Goal: Check status: Check status

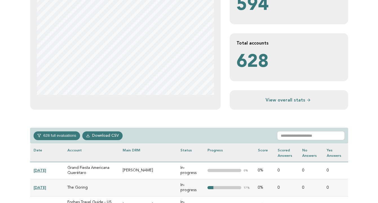
scroll to position [150, 0]
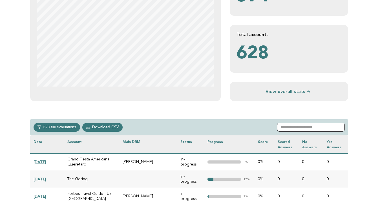
click at [296, 129] on input "text" at bounding box center [311, 127] width 68 height 9
paste input "**********"
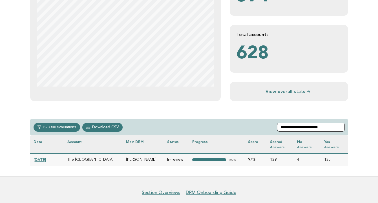
type input "**********"
click at [43, 159] on link "[DATE]" at bounding box center [40, 159] width 13 height 5
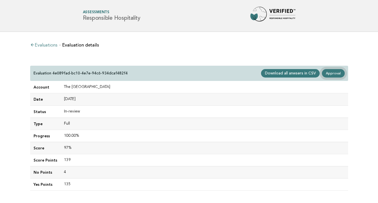
click at [332, 75] on link "Approval" at bounding box center [333, 73] width 23 height 8
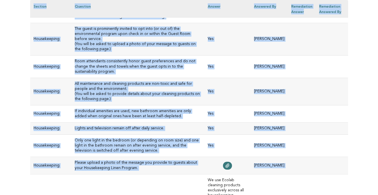
scroll to position [2818, 0]
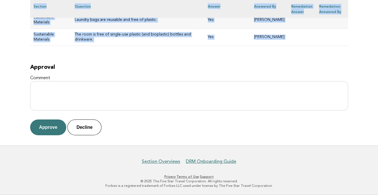
drag, startPoint x: 34, startPoint y: 19, endPoint x: 249, endPoint y: 46, distance: 217.1
copy div "The St. Regis Aspen Resort Evaluation 4e089fad-bc10-4e7e-94c6-934dcaf482f4 Main…"
click at [48, 127] on button "Approve" at bounding box center [48, 128] width 36 height 16
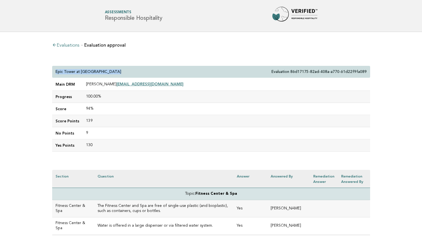
drag, startPoint x: 113, startPoint y: 71, endPoint x: 49, endPoint y: 74, distance: 63.3
copy p "Epic Tower at [GEOGRAPHIC_DATA]"
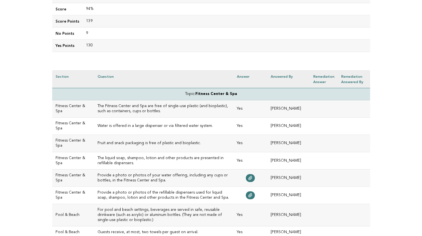
scroll to position [105, 0]
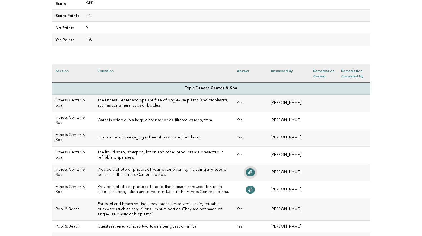
click at [255, 174] on link at bounding box center [250, 172] width 9 height 8
click at [253, 188] on icon at bounding box center [251, 189] width 4 height 4
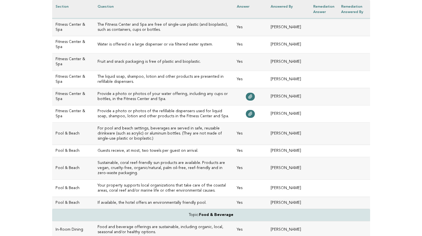
scroll to position [190, 0]
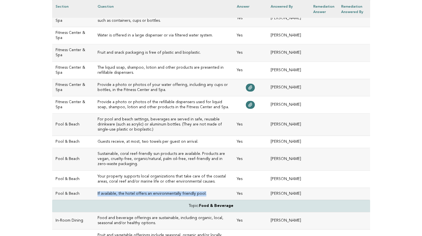
drag, startPoint x: 198, startPoint y: 182, endPoint x: 88, endPoint y: 182, distance: 109.8
click at [94, 187] on td "If available, the hotel offers an environmentally friendly pool." at bounding box center [163, 193] width 139 height 12
copy h3 "If available, the hotel offers an environmentally friendly pool."
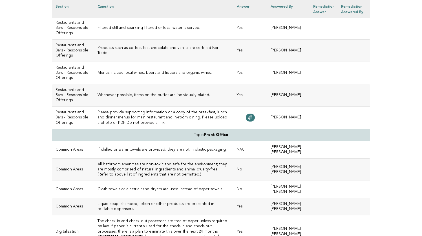
scroll to position [928, 0]
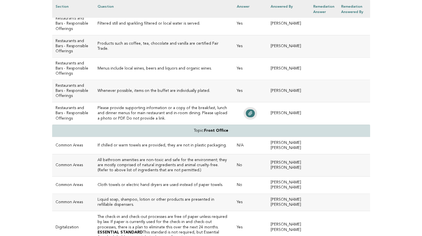
click at [253, 115] on icon at bounding box center [250, 113] width 5 height 5
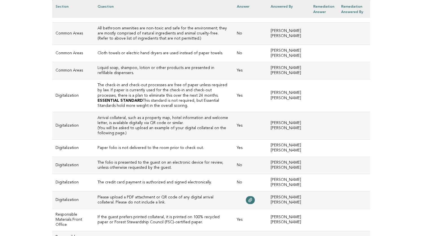
scroll to position [1061, 0]
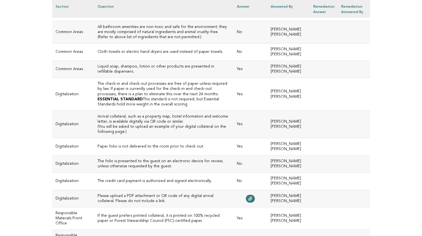
click at [157, 40] on h3 "All bathroom amenities are non-toxic and safe for the environment; they are mos…" at bounding box center [164, 32] width 133 height 15
click at [155, 40] on h3 "All bathroom amenities are non-toxic and safe for the environment; they are mos…" at bounding box center [164, 32] width 133 height 15
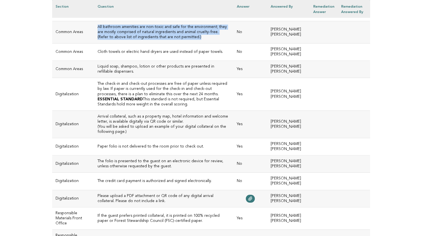
drag, startPoint x: 153, startPoint y: 90, endPoint x: 88, endPoint y: 80, distance: 65.6
click at [94, 43] on td "All bathroom amenities are non-toxic and safe for the environment; they are mos…" at bounding box center [163, 32] width 139 height 22
copy h3 "All bathroom amenities are non-toxic and safe for the environment; they are mos…"
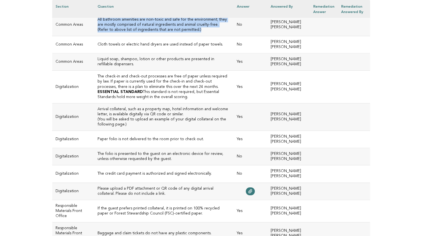
scroll to position [1071, 0]
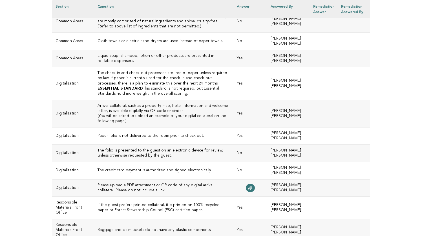
click at [201, 44] on h3 "Cloth towels or electric hand dryers are used instead of paper towels." at bounding box center [164, 41] width 133 height 5
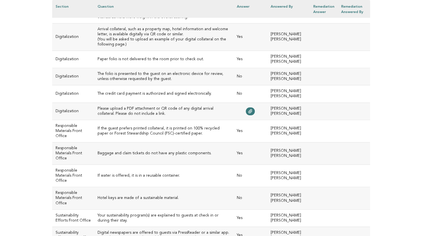
scroll to position [1160, 0]
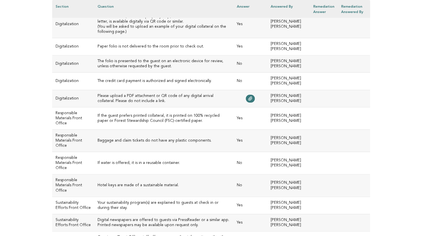
click at [161, 69] on h3 "The folio is presented to the guest on an electronic device for review, unless …" at bounding box center [164, 64] width 133 height 10
click at [146, 69] on h3 "The folio is presented to the guest on an electronic device for review, unless …" at bounding box center [164, 64] width 133 height 10
click at [266, 107] on td at bounding box center [251, 98] width 34 height 17
click at [253, 100] on icon at bounding box center [251, 98] width 4 height 4
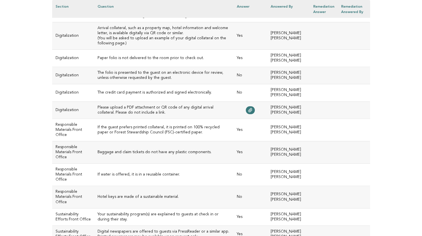
scroll to position [1149, 0]
drag, startPoint x: 132, startPoint y: 114, endPoint x: 91, endPoint y: 108, distance: 41.9
click at [94, 84] on td "The folio is presented to the guest on an electronic device for review, unless …" at bounding box center [163, 75] width 139 height 17
copy h3 "The folio is presented to the guest on an electronic device for review, unless …"
click at [214, 101] on td "The credit card payment is authorized and signed electronically." at bounding box center [163, 92] width 139 height 17
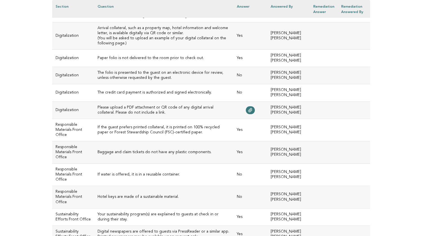
click at [208, 95] on h3 "The credit card payment is authorized and signed electronically." at bounding box center [164, 92] width 133 height 5
click at [178, 95] on h3 "The credit card payment is authorized and signed electronically." at bounding box center [164, 92] width 133 height 5
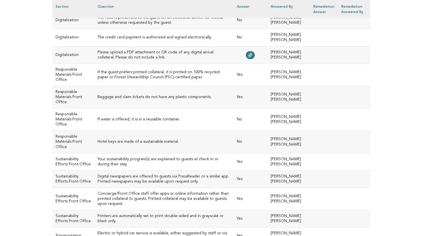
scroll to position [1212, 0]
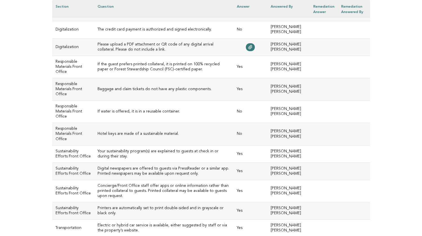
click at [154, 123] on td "If water is offered, it is in a reusable container." at bounding box center [163, 111] width 139 height 22
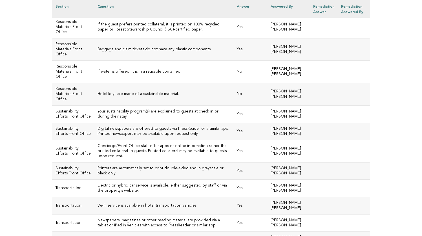
scroll to position [1255, 0]
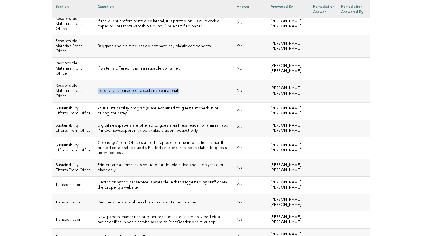
drag, startPoint x: 176, startPoint y: 122, endPoint x: 89, endPoint y: 123, distance: 87.5
click at [94, 102] on td "Hotel keys are made of a sustainable material." at bounding box center [163, 91] width 139 height 22
copy h3 "Hotel keys are made of a sustainable material."
click at [184, 93] on h3 "Hotel keys are made of a sustainable material." at bounding box center [164, 90] width 133 height 5
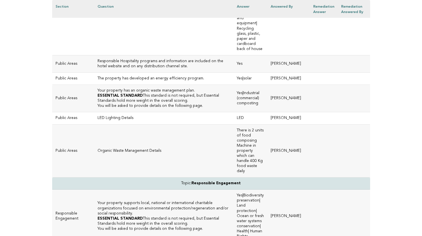
scroll to position [1674, 0]
click at [194, 81] on h3 "The property has developed an energy efficiency program." at bounding box center [164, 78] width 133 height 5
click at [157, 153] on p "Organic Waste Management Details" at bounding box center [164, 150] width 133 height 5
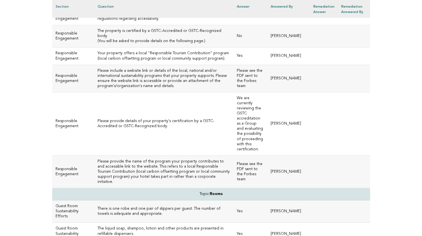
scroll to position [1909, 0]
click at [131, 128] on h3 "Please provide details of your property's certification by a GSTC-Accredited or…" at bounding box center [164, 123] width 133 height 10
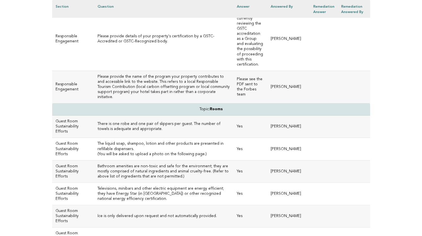
scroll to position [1995, 0]
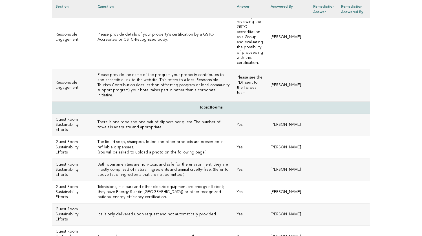
click at [122, 42] on h3 "Please provide details of your property's certification by a GSTC-Accredited or…" at bounding box center [164, 37] width 133 height 10
drag, startPoint x: 120, startPoint y: 58, endPoint x: 93, endPoint y: 53, distance: 27.2
click at [98, 42] on h3 "Please provide details of your property's certification by a GSTC-Accredited or…" at bounding box center [164, 37] width 133 height 10
click at [129, 62] on td "Please provide details of your property's certification by a GSTC-Accredited or…" at bounding box center [163, 37] width 139 height 63
click at [138, 98] on h3 "Please provide the name of the program your property contributes to and accessi…" at bounding box center [164, 85] width 133 height 25
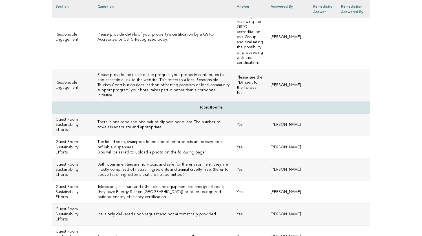
click at [131, 136] on td "There is one robe and one pair of slippers per guest. The number of towels is a…" at bounding box center [163, 125] width 139 height 22
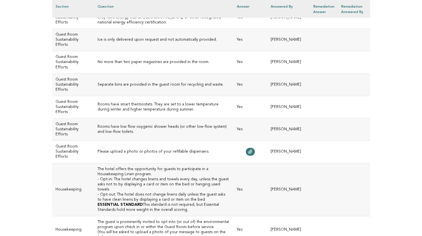
scroll to position [2170, 0]
click at [253, 153] on icon at bounding box center [250, 151] width 5 height 5
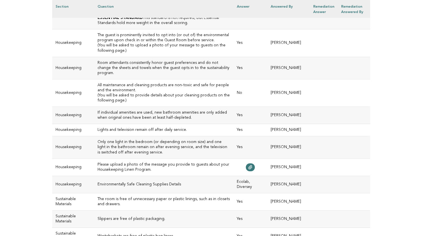
scroll to position [2356, 0]
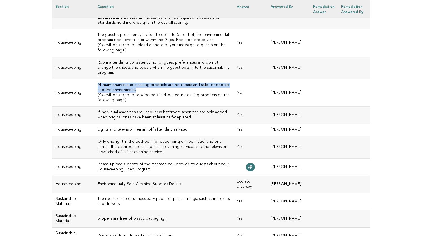
drag, startPoint x: 114, startPoint y: 88, endPoint x: 90, endPoint y: 84, distance: 25.0
click at [98, 84] on h3 "All maintenance and cleaning products are non-toxic and safe for people and the…" at bounding box center [164, 87] width 133 height 10
copy h3 "All maintenance and cleaning products are non-toxic and safe for people and the…"
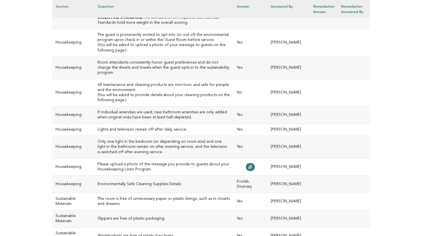
click at [157, 167] on h3 "Please upload a photo of the message you provide to guests about your Housekeep…" at bounding box center [164, 167] width 133 height 10
click at [253, 165] on icon at bounding box center [250, 167] width 5 height 5
click at [171, 197] on h3 "The room is free of unnecessary paper or plastic linings, such as in closets an…" at bounding box center [164, 201] width 133 height 10
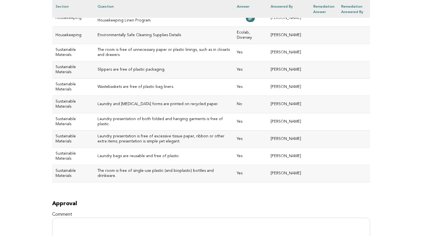
scroll to position [2526, 0]
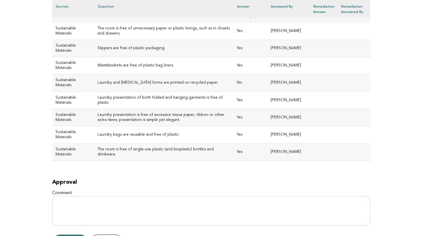
click at [124, 80] on h3 "Laundry and [MEDICAL_DATA] forms are printed on recycled paper." at bounding box center [164, 82] width 133 height 5
click at [200, 80] on h3 "Laundry and [MEDICAL_DATA] forms are printed on recycled paper." at bounding box center [164, 82] width 133 height 5
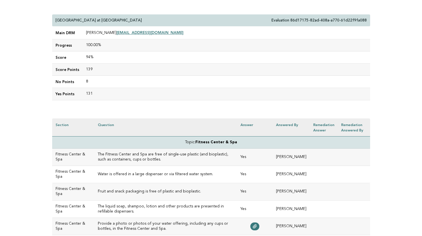
scroll to position [53, 0]
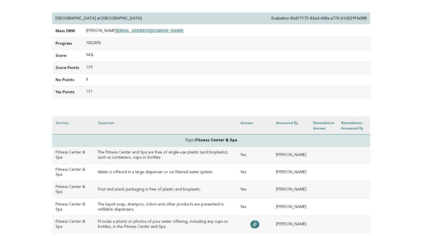
click at [157, 156] on h3 "The Fitness Center and Spa are free of single-use plastic (and bioplastic), suc…" at bounding box center [166, 155] width 136 height 10
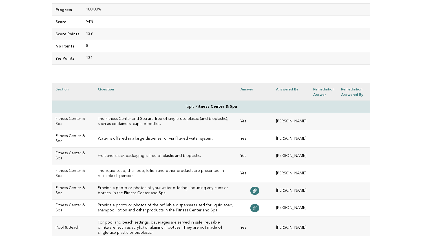
scroll to position [87, 0]
click at [260, 190] on link at bounding box center [255, 191] width 9 height 8
click at [257, 207] on icon at bounding box center [255, 208] width 4 height 4
drag, startPoint x: 205, startPoint y: 136, endPoint x: 90, endPoint y: 135, distance: 115.4
click at [95, 135] on td "Water is offered in a large dispenser or via filtered water system." at bounding box center [166, 138] width 143 height 17
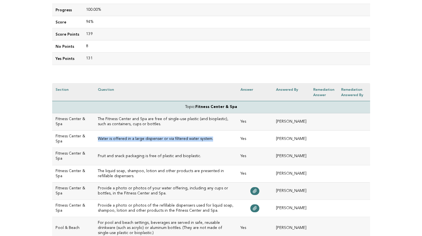
copy h3 "Water is offered in a large dispenser or via filtered water system."
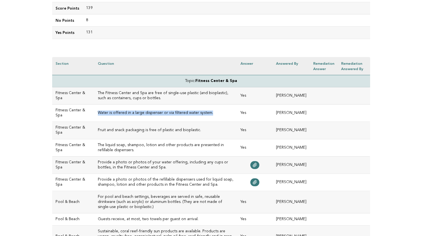
scroll to position [122, 0]
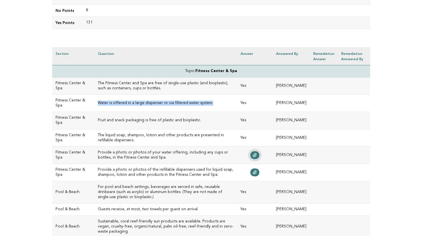
click at [260, 154] on link at bounding box center [255, 155] width 9 height 8
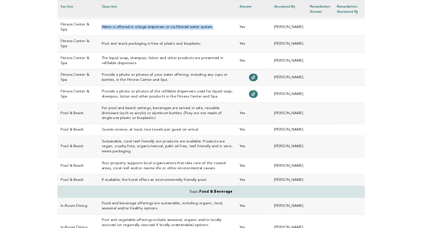
scroll to position [201, 0]
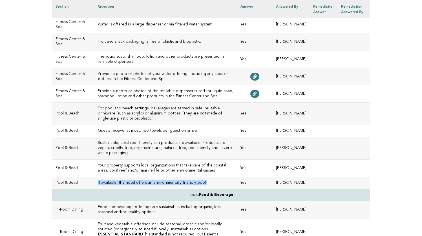
drag, startPoint x: 194, startPoint y: 171, endPoint x: 89, endPoint y: 171, distance: 105.3
click at [95, 176] on td "If available, the hotel offers an environmentally friendly pool." at bounding box center [166, 182] width 143 height 12
copy h3 "If available, the hotel offers an environmentally friendly pool."
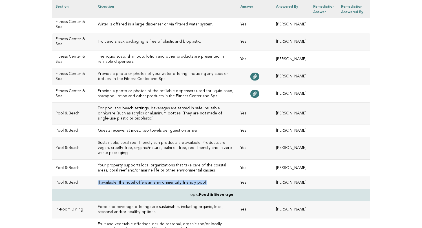
click at [203, 180] on h3 "If available, the hotel offers an environmentally friendly pool." at bounding box center [166, 182] width 136 height 5
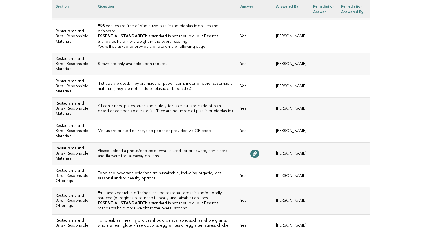
scroll to position [633, 0]
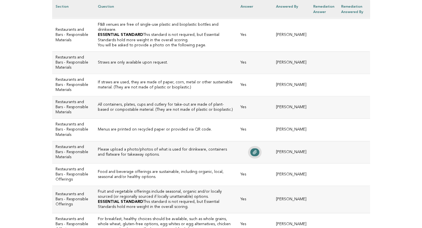
click at [257, 154] on icon at bounding box center [255, 152] width 5 height 5
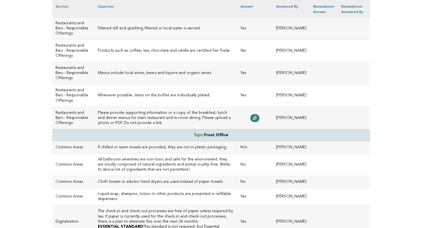
scroll to position [947, 0]
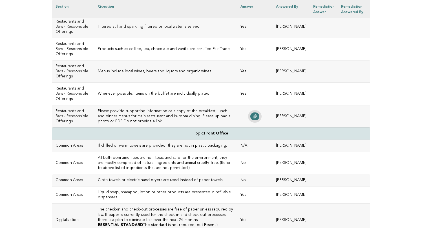
click at [257, 118] on icon at bounding box center [255, 116] width 4 height 4
click at [203, 105] on td "Whenever possible, items on the buffet are individually plated." at bounding box center [166, 94] width 143 height 22
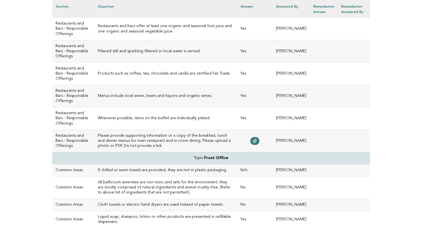
scroll to position [916, 0]
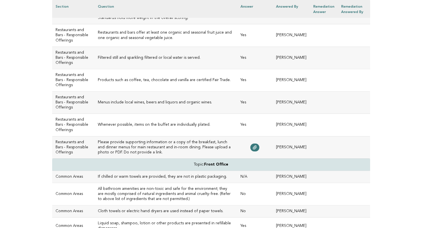
click at [135, 91] on td "Products such as coffee, tea, chocolate and vanilla are certified Fair Trade." at bounding box center [166, 80] width 143 height 22
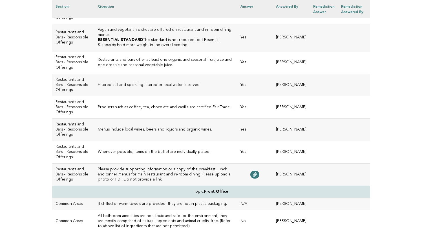
scroll to position [888, 0]
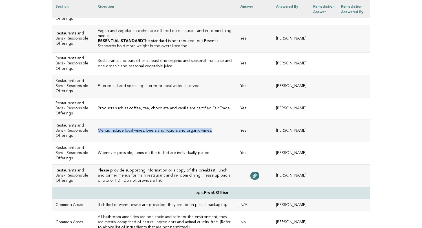
drag, startPoint x: 201, startPoint y: 180, endPoint x: 90, endPoint y: 182, distance: 110.9
click at [98, 133] on h3 "Menus include local wines, beers and liquors and organic wines." at bounding box center [166, 130] width 136 height 5
copy h3 "Menus include local wines, beers and liquors and organic wines."
click at [200, 142] on td "Menus include local wines, beers and liquors and organic wines." at bounding box center [166, 131] width 143 height 22
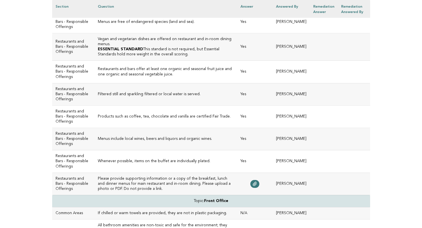
scroll to position [879, 0]
click at [168, 47] on h3 "Vegan and vegetarian dishes are offered on restaurant and in-room dining menus." at bounding box center [166, 42] width 136 height 10
drag, startPoint x: 148, startPoint y: 84, endPoint x: 88, endPoint y: 75, distance: 61.3
click at [95, 61] on td "Vegan and vegetarian dishes are offered on restaurant and in-room dining menus.…" at bounding box center [166, 47] width 143 height 27
copy td "Vegan and vegetarian dishes are offered on restaurant and in-room dining menus.…"
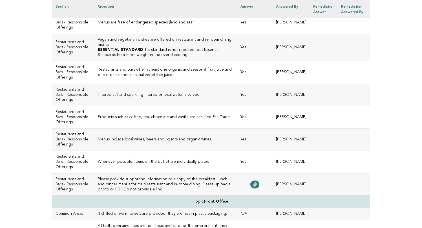
click at [105, 61] on td "Vegan and vegetarian dishes are offered on restaurant and in-room dining menus.…" at bounding box center [166, 47] width 143 height 27
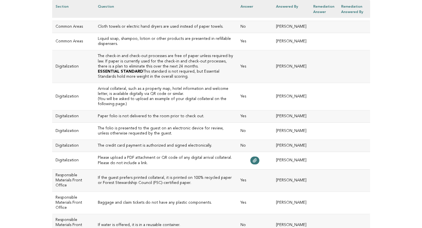
scroll to position [1101, 0]
click at [137, 17] on h3 "All bathroom amenities are non-toxic and safe for the environment; they are mos…" at bounding box center [166, 8] width 136 height 15
drag, startPoint x: 89, startPoint y: 65, endPoint x: 187, endPoint y: 71, distance: 97.6
click at [187, 17] on h3 "All bathroom amenities are non-toxic and safe for the environment; they are mos…" at bounding box center [166, 8] width 136 height 15
copy h3 "All bathroom amenities are non-toxic and safe for the environment; they are mos…"
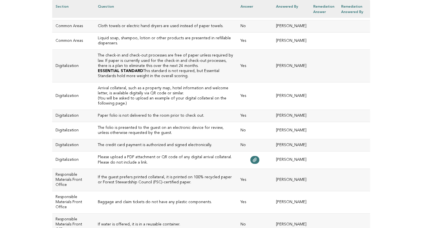
click at [155, 82] on td "The check-in and check-out processes are free of paper unless required by law. …" at bounding box center [166, 66] width 143 height 32
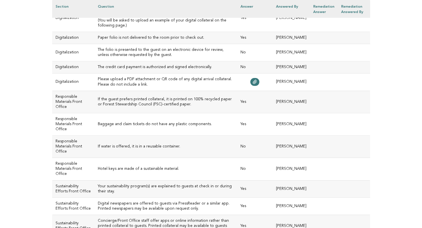
scroll to position [1182, 0]
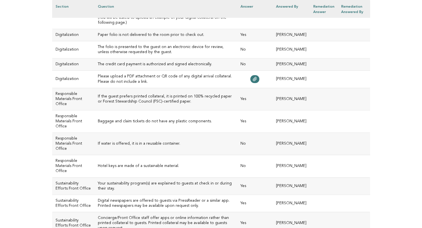
click at [136, 55] on h3 "The folio is presented to the guest on an electronic device for review, unless …" at bounding box center [166, 50] width 136 height 10
click at [257, 81] on icon at bounding box center [255, 79] width 4 height 4
click at [132, 104] on h3 "If the guest prefers printed collateral, it is printed on 100% recycled paper o…" at bounding box center [166, 99] width 136 height 10
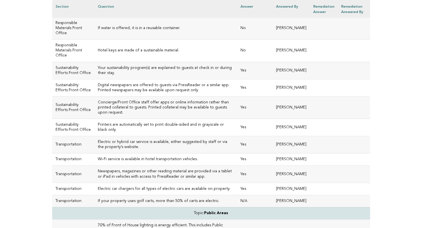
scroll to position [1303, 0]
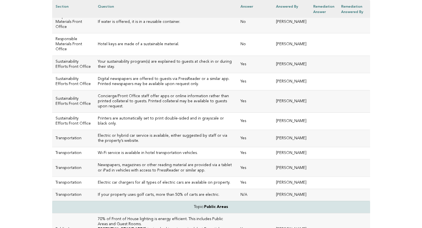
click at [173, 47] on h3 "Hotel keys are made of a sustainable material." at bounding box center [166, 44] width 136 height 5
drag, startPoint x: 172, startPoint y: 100, endPoint x: 89, endPoint y: 102, distance: 83.5
click at [95, 56] on td "Hotel keys are made of a sustainable material." at bounding box center [166, 44] width 143 height 22
copy h3 "Hotel keys are made of a sustainable material."
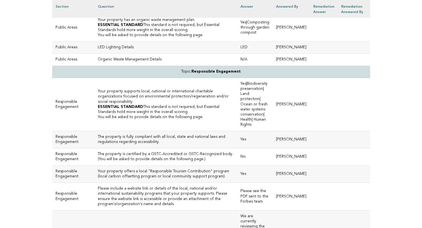
scroll to position [1726, 0]
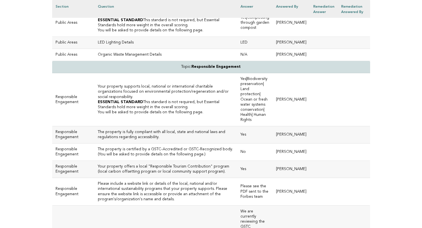
drag, startPoint x: 190, startPoint y: 74, endPoint x: 89, endPoint y: 73, distance: 101.0
click at [98, 6] on h3 "The property has developed an energy efficiency program." at bounding box center [166, 3] width 136 height 5
copy h3 "The property has developed an energy efficiency program."
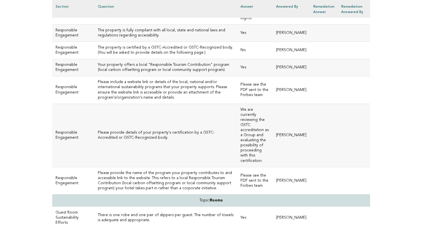
scroll to position [1824, 0]
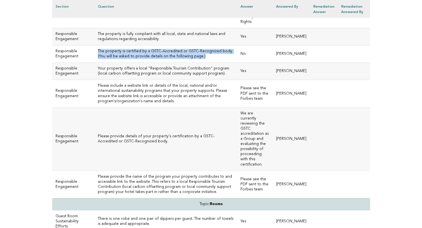
drag, startPoint x: 196, startPoint y: 126, endPoint x: 88, endPoint y: 122, distance: 108.4
click at [95, 63] on td "The property is certified by a GSTC-Accredited or GSTC-Recognized body. (You wi…" at bounding box center [166, 53] width 143 height 17
copy td "The property is certified by a GSTC-Accredited or GSTC-Recognized body. (You wi…"
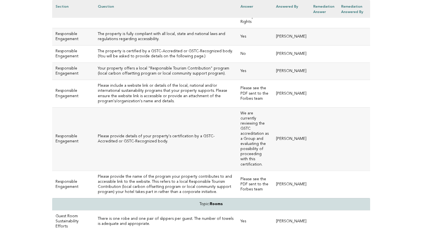
click at [202, 170] on td "Please provide details of your property's certification by a GSTC-Accredited or…" at bounding box center [166, 138] width 143 height 63
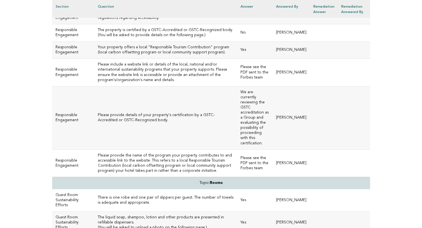
scroll to position [1845, 0]
drag, startPoint x: 269, startPoint y: 208, endPoint x: 245, endPoint y: 158, distance: 55.5
click at [245, 149] on td "We are currently reviewing the GSTC accreditation as a Group and evaluating the…" at bounding box center [255, 117] width 36 height 63
copy td "We are currently reviewing the GSTC accreditation as a Group and evaluating the…"
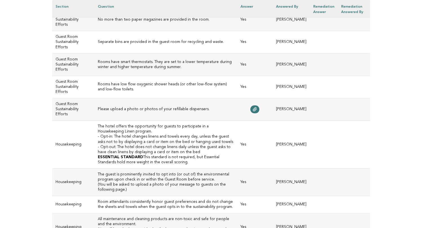
scroll to position [2141, 0]
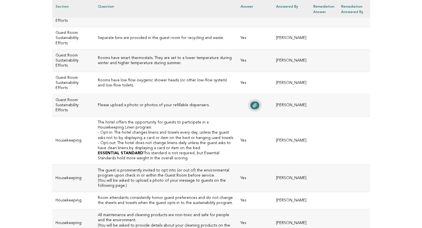
click at [257, 107] on icon at bounding box center [255, 105] width 4 height 4
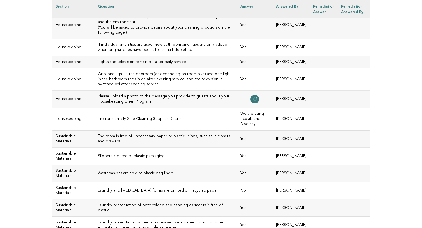
scroll to position [2340, 0]
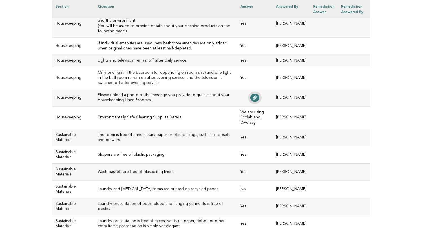
click at [257, 100] on icon at bounding box center [255, 97] width 5 height 5
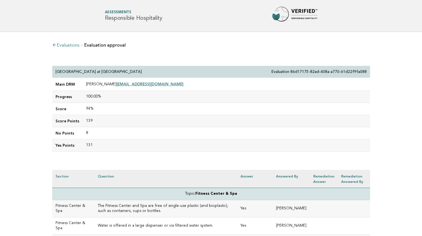
scroll to position [0, 0]
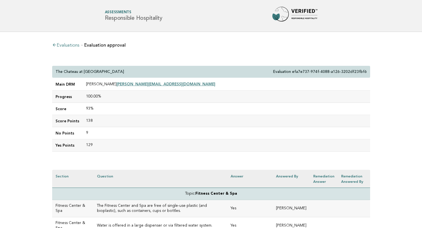
click at [121, 116] on td "138" at bounding box center [227, 121] width 288 height 12
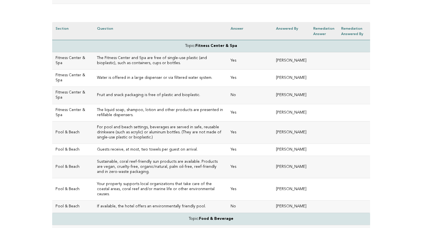
scroll to position [143, 0]
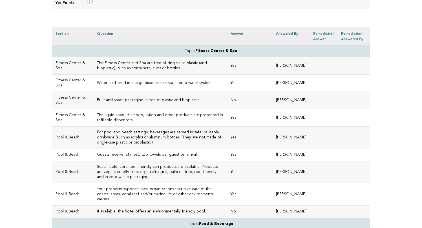
click at [143, 103] on td "Fruit and snack packaging is free of plastic and bioplastic." at bounding box center [161, 100] width 134 height 17
drag, startPoint x: 188, startPoint y: 97, endPoint x: 87, endPoint y: 98, distance: 101.0
click at [94, 98] on td "Fruit and snack packaging is free of plastic and bioplastic." at bounding box center [161, 100] width 134 height 17
copy h3 "Fruit and snack packaging is free of plastic and bioplastic."
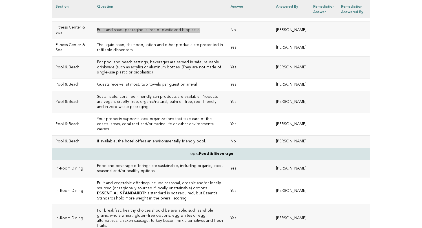
scroll to position [215, 0]
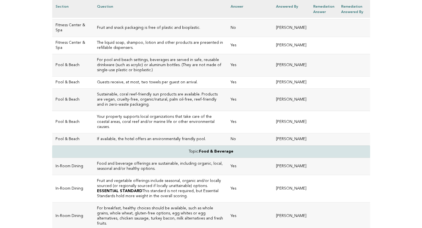
click at [119, 47] on h3 "The liquid soap, shampoo, lotion and other products are presented in refillable…" at bounding box center [160, 45] width 127 height 10
drag, startPoint x: 147, startPoint y: 47, endPoint x: 87, endPoint y: 42, distance: 60.0
click at [97, 42] on h3 "The liquid soap, shampoo, lotion and other products are presented in refillable…" at bounding box center [160, 45] width 127 height 10
copy h3 "The liquid soap, shampoo, lotion and other products are presented in refillable…"
click at [145, 68] on h3 "For pool and beach settings, beverages are served in safe, reusable drinkware (…" at bounding box center [160, 65] width 127 height 15
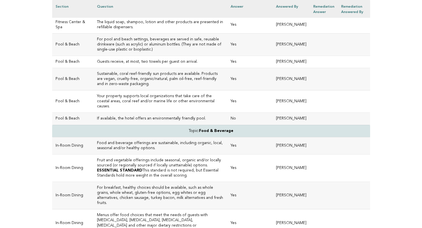
scroll to position [181, 0]
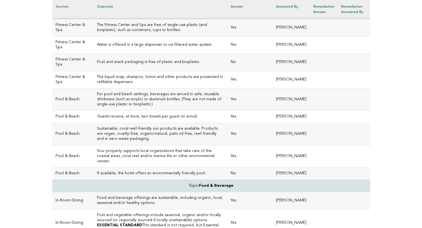
click at [191, 141] on h3 "Sustainable, coral reef-friendly sun products are available. Products are vegan…" at bounding box center [160, 133] width 127 height 15
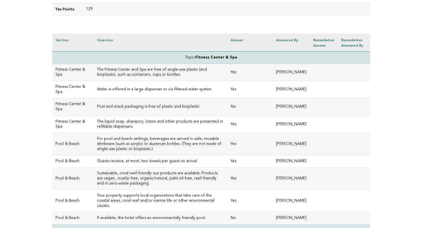
scroll to position [120, 0]
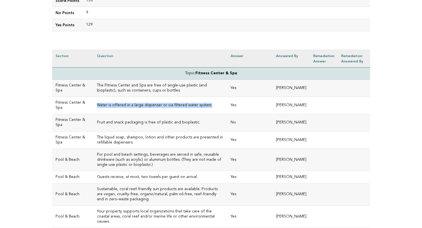
drag, startPoint x: 105, startPoint y: 107, endPoint x: 87, endPoint y: 103, distance: 17.9
click at [97, 103] on h3 "Water is offered in a large dispenser or via filtered water system." at bounding box center [160, 105] width 127 height 5
copy h3 "Water is offered in a large dispenser or via filtered water system."
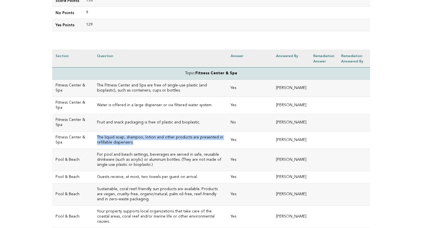
drag, startPoint x: 147, startPoint y: 141, endPoint x: 87, endPoint y: 135, distance: 59.9
click at [97, 135] on h3 "The liquid soap, shampoo, lotion and other products are presented in refillable…" at bounding box center [160, 140] width 127 height 10
copy h3 "The liquid soap, shampoo, lotion and other products are presented in refillable…"
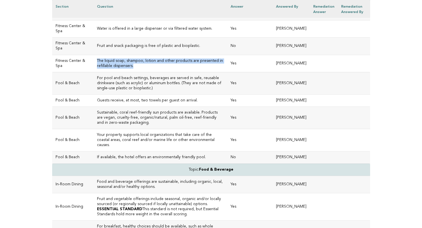
scroll to position [192, 0]
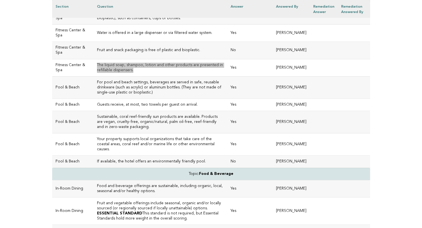
drag, startPoint x: 17, startPoint y: 226, endPoint x: 162, endPoint y: 60, distance: 220.4
click at [162, 60] on td "The liquid soap, shampoo, lotion and other products are presented in refillable…" at bounding box center [161, 67] width 134 height 17
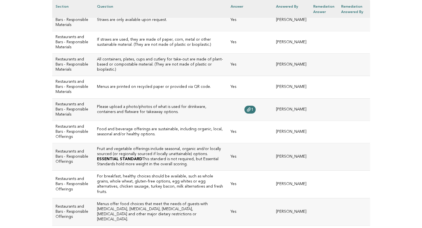
scroll to position [660, 0]
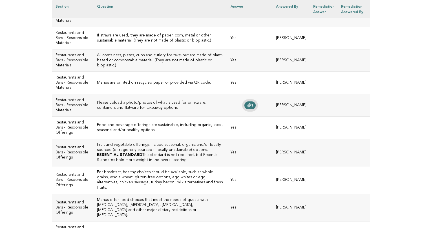
click at [251, 107] on span "1" at bounding box center [252, 105] width 2 height 4
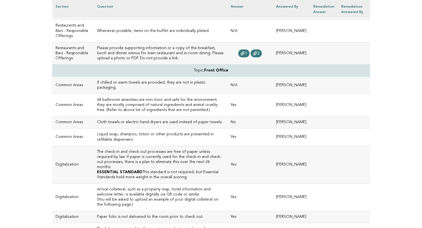
scroll to position [1002, 0]
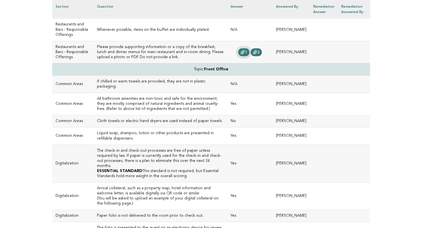
click at [241, 54] on icon at bounding box center [243, 52] width 5 height 5
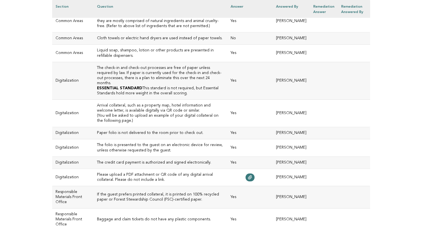
scroll to position [1103, 0]
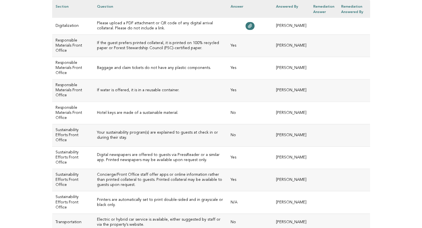
scroll to position [1238, 0]
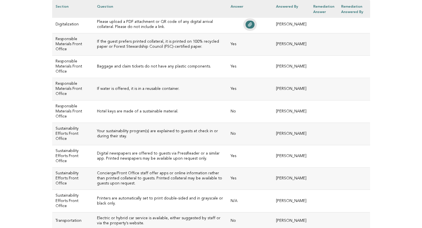
click at [248, 27] on icon at bounding box center [250, 25] width 4 height 4
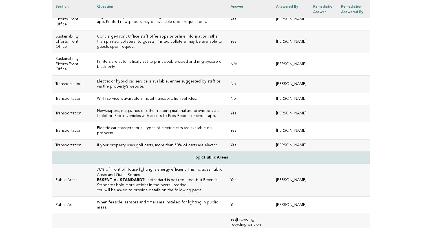
scroll to position [1379, 0]
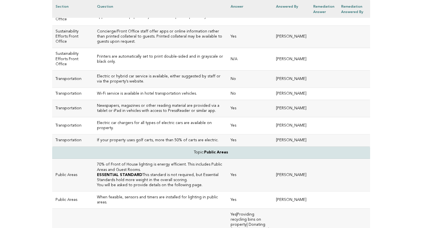
drag, startPoint x: 168, startPoint y: 102, endPoint x: 86, endPoint y: 104, distance: 81.9
copy h3 "Hotel keys are made of a sustainable material."
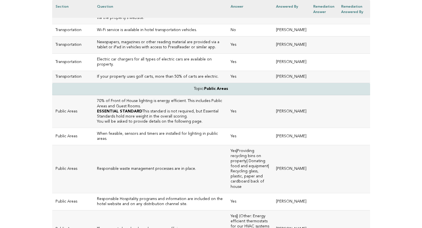
scroll to position [1444, 0]
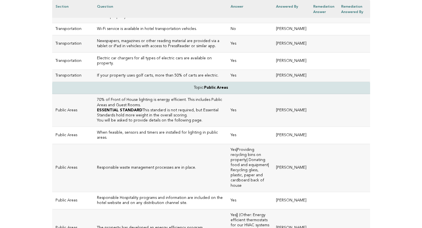
drag, startPoint x: 129, startPoint y: 129, endPoint x: 86, endPoint y: 124, distance: 43.4
copy h3 "Printers are automatically set to print double-sided and in grayscale or black …"
click at [150, 32] on h3 "Wi-Fi service is available in hotel transportation vehicles." at bounding box center [160, 29] width 127 height 5
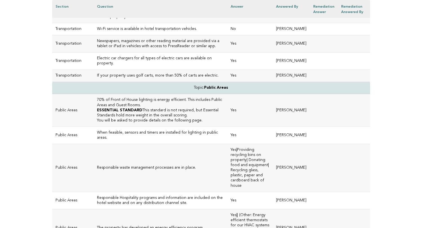
click at [148, 19] on h3 "Electric or hybrid car service is available, either suggested by staff or via t…" at bounding box center [160, 14] width 127 height 10
click at [144, 35] on td "Wi-Fi service is available in hotel transportation vehicles." at bounding box center [161, 29] width 134 height 12
click at [143, 32] on h3 "Wi-Fi service is available in hotel transportation vehicles." at bounding box center [160, 29] width 127 height 5
drag, startPoint x: 185, startPoint y: 164, endPoint x: 87, endPoint y: 165, distance: 97.1
click at [97, 32] on h3 "Wi-Fi service is available in hotel transportation vehicles." at bounding box center [160, 29] width 127 height 5
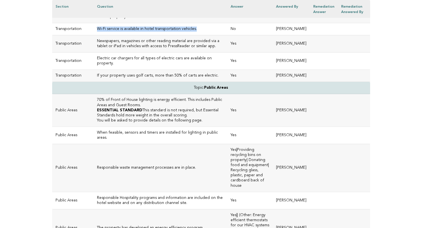
copy h3 "Wi-Fi service is available in hotel transportation vehicles."
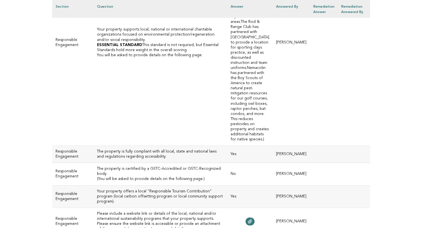
scroll to position [1904, 0]
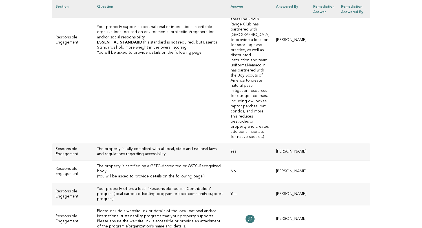
click at [133, 164] on h3 "The property is certified by a GSTC-Accredited or GSTC-Recognized body." at bounding box center [160, 169] width 127 height 10
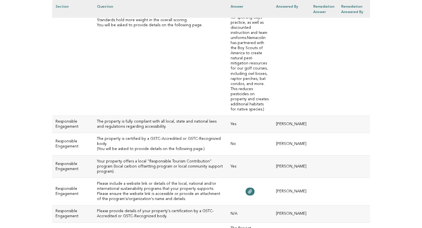
scroll to position [1932, 0]
click at [248, 189] on icon at bounding box center [250, 191] width 4 height 4
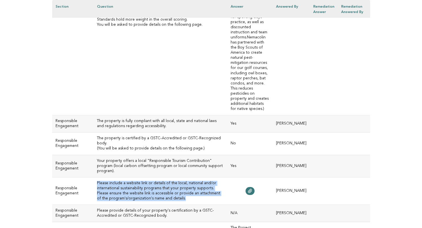
drag, startPoint x: 88, startPoint y: 150, endPoint x: 110, endPoint y: 175, distance: 33.2
click at [110, 177] on td "Please include a website link or details of the local, national and/or internat…" at bounding box center [161, 190] width 134 height 27
copy h3 "Please include a website link or details of the local, national and/or internat…"
click at [185, 177] on td "Please include a website link or details of the local, national and/or internat…" at bounding box center [161, 190] width 134 height 27
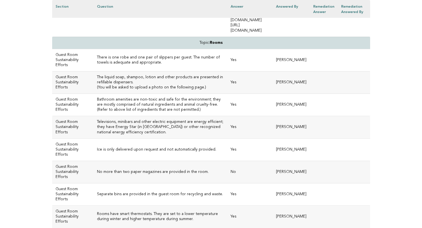
scroll to position [2285, 0]
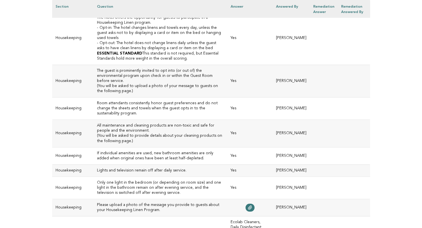
scroll to position [2547, 0]
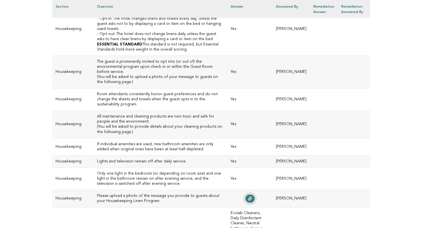
click at [248, 196] on icon at bounding box center [250, 198] width 5 height 5
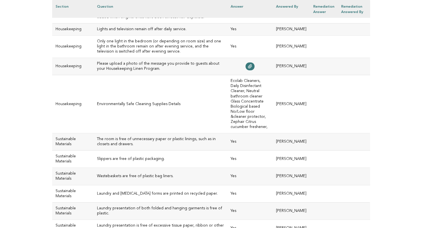
scroll to position [2684, 0]
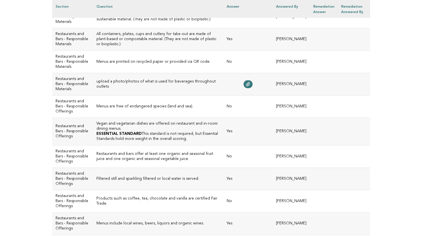
scroll to position [792, 0]
drag, startPoint x: 157, startPoint y: 105, endPoint x: 85, endPoint y: 105, distance: 72.5
copy h3 "Straws are only available upon request."
click at [107, 28] on td "If straws are used, they are made of paper, corn, metal or other sustainable ma…" at bounding box center [158, 16] width 130 height 22
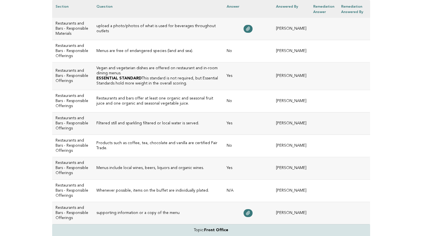
scroll to position [850, 0]
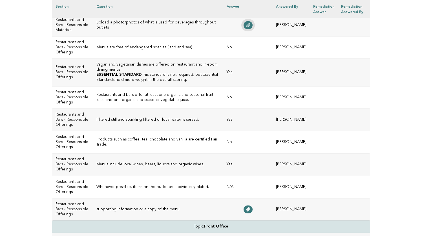
click at [246, 27] on icon at bounding box center [248, 25] width 4 height 4
click at [144, 30] on p "upload a photo/photos of what is used for beverages throughout outlets" at bounding box center [159, 25] width 124 height 10
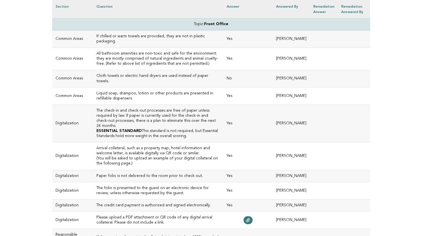
scroll to position [1055, 0]
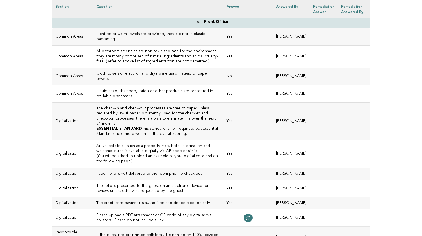
click at [246, 7] on icon at bounding box center [248, 5] width 4 height 4
click at [131, 16] on td "supporting information or a copy of the menu" at bounding box center [158, 5] width 130 height 22
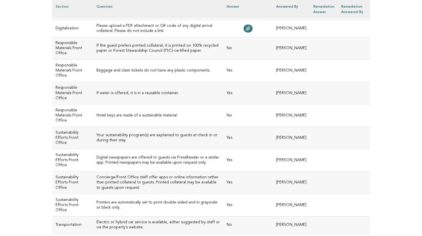
scroll to position [1253, 0]
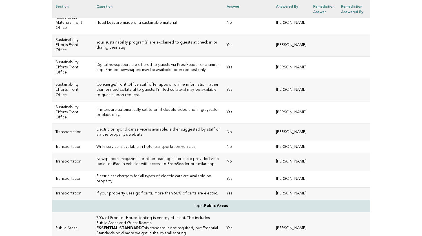
scroll to position [1340, 0]
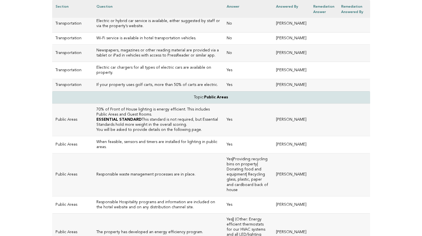
scroll to position [1446, 0]
drag, startPoint x: 171, startPoint y: 118, endPoint x: 86, endPoint y: 118, distance: 84.9
copy h3 "Hotel keys are made of a sustainable material."
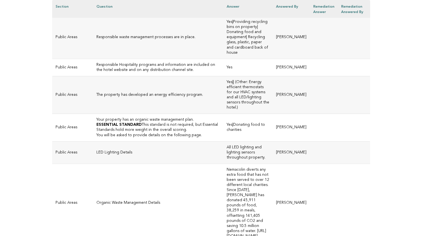
scroll to position [1587, 0]
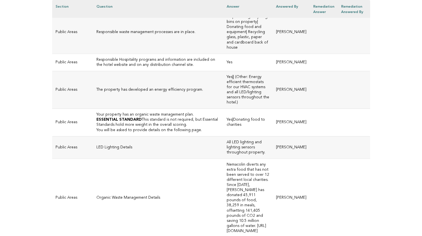
drag, startPoint x: 102, startPoint y: 110, endPoint x: 86, endPoint y: 105, distance: 17.2
copy h3 "Wi-Fi service is available in hotel transportation vehicles."
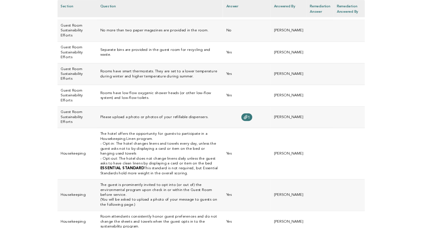
scroll to position [2453, 0]
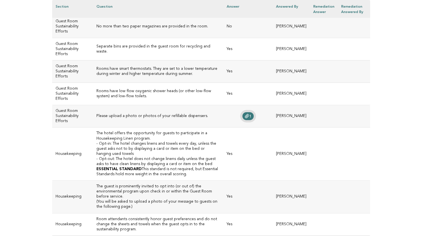
click at [249, 117] on span "1" at bounding box center [250, 116] width 2 height 4
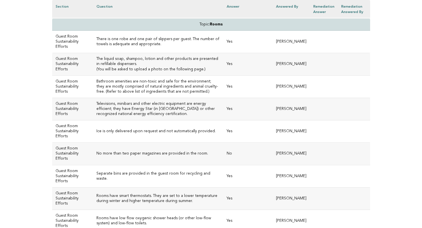
scroll to position [2325, 0]
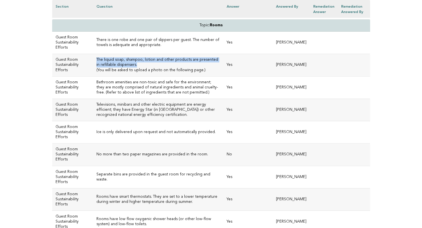
drag, startPoint x: 168, startPoint y: 51, endPoint x: 86, endPoint y: 47, distance: 81.9
click at [93, 54] on td "The liquid soap, shampoo, lotion and other products are presented in refillable…" at bounding box center [158, 65] width 130 height 22
copy h3 "The liquid soap, shampoo, lotion and other products are presented in refillable…"
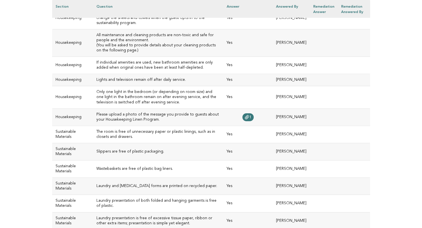
scroll to position [2664, 0]
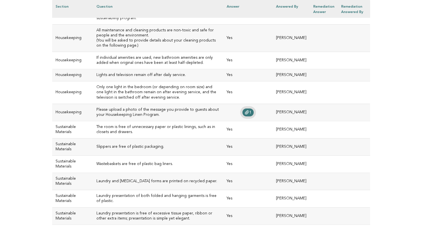
click at [249, 114] on span "1" at bounding box center [250, 112] width 2 height 4
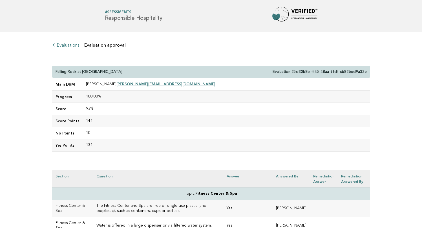
scroll to position [0, 0]
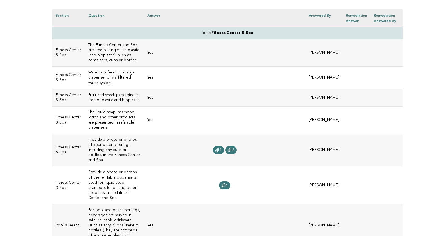
scroll to position [161, 0]
click at [216, 148] on icon at bounding box center [218, 149] width 4 height 4
click at [230, 145] on link "2" at bounding box center [230, 149] width 11 height 8
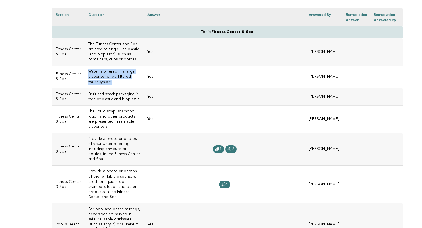
drag, startPoint x: 111, startPoint y: 83, endPoint x: 85, endPoint y: 69, distance: 29.8
click at [85, 69] on td "Water is offered in a large dispenser or via filtered water system." at bounding box center [114, 77] width 59 height 22
copy h3 "Water is offered in a large dispenser or via filtered water system."
click at [216, 147] on icon at bounding box center [218, 149] width 4 height 4
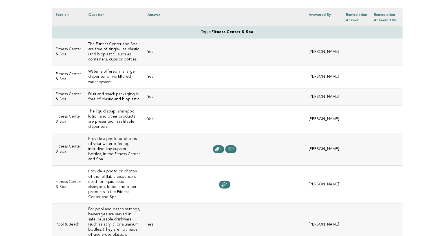
click at [144, 168] on td "1" at bounding box center [224, 184] width 161 height 38
click at [222, 182] on icon at bounding box center [224, 184] width 5 height 5
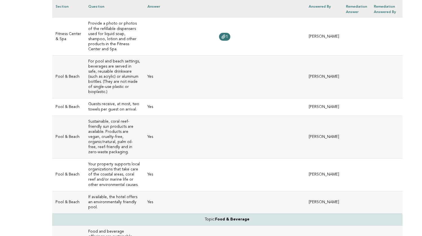
scroll to position [332, 0]
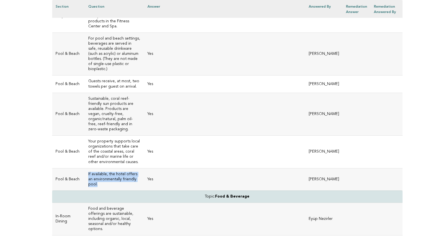
drag, startPoint x: 97, startPoint y: 168, endPoint x: 89, endPoint y: 155, distance: 15.8
click at [89, 168] on td "If available, the hotel offers an environmentally friendly pool." at bounding box center [114, 179] width 59 height 22
copy h3 "If available, the hotel offers an environmentally friendly pool."
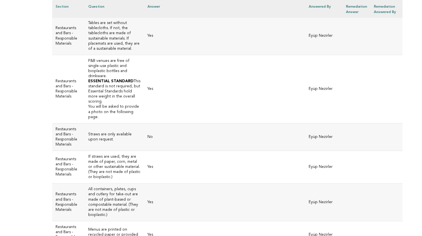
scroll to position [950, 0]
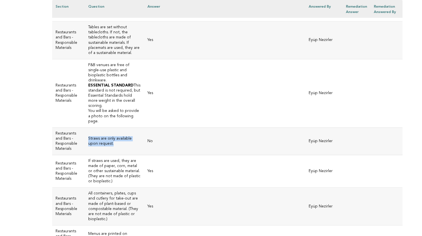
drag, startPoint x: 113, startPoint y: 104, endPoint x: 86, endPoint y: 100, distance: 27.7
click at [86, 127] on td "Straws are only available upon request." at bounding box center [114, 140] width 59 height 27
copy h3 "Straws are only available upon request."
click at [175, 187] on td "Yes" at bounding box center [224, 206] width 161 height 38
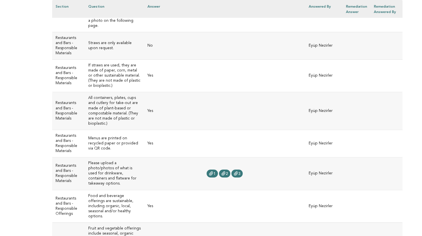
scroll to position [1046, 0]
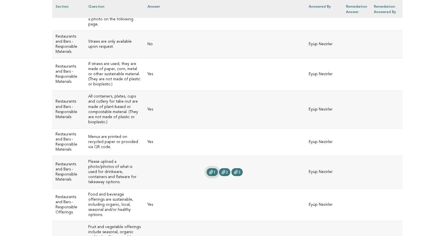
click at [214, 170] on span "1" at bounding box center [215, 172] width 2 height 4
click at [226, 170] on span "2" at bounding box center [227, 172] width 2 height 4
click at [234, 170] on icon at bounding box center [236, 172] width 5 height 5
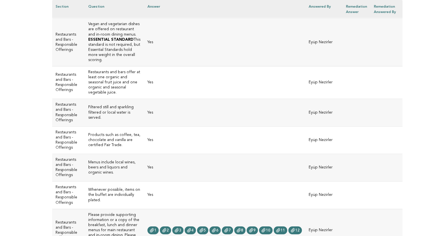
scroll to position [1439, 0]
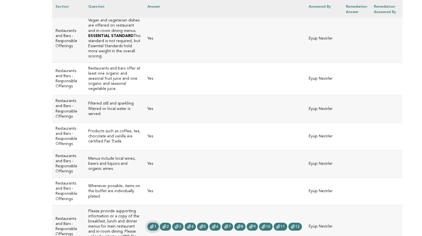
click at [154, 224] on span "1" at bounding box center [155, 226] width 2 height 4
click at [204, 224] on span "5" at bounding box center [205, 226] width 2 height 4
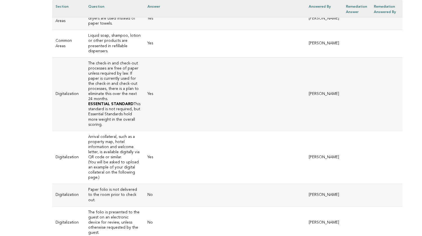
scroll to position [1763, 0]
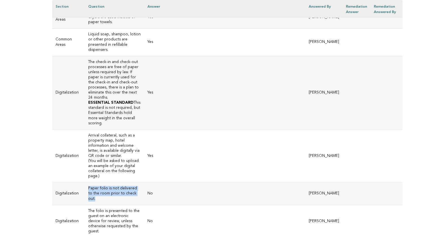
drag, startPoint x: 97, startPoint y: 139, endPoint x: 86, endPoint y: 130, distance: 14.9
click at [86, 182] on td "Paper folio is not delivered to the room prior to check out." at bounding box center [114, 193] width 59 height 22
copy h3 "Paper folio is not delivered to the room prior to check out."
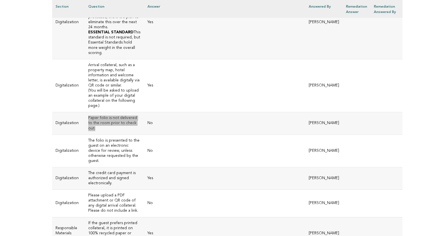
scroll to position [1838, 0]
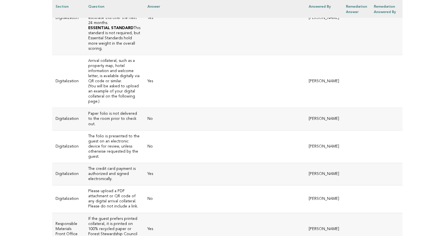
click at [157, 130] on td "No" at bounding box center [224, 146] width 161 height 32
click at [114, 134] on h3 "The folio is presented to the guest on an electronic device for review, unless …" at bounding box center [114, 146] width 52 height 25
click at [131, 134] on h3 "The folio is presented to the guest on an electronic device for review, unless …" at bounding box center [114, 146] width 52 height 25
drag, startPoint x: 128, startPoint y: 93, endPoint x: 88, endPoint y: 78, distance: 42.7
click at [88, 134] on h3 "The folio is presented to the guest on an electronic device for review, unless …" at bounding box center [114, 146] width 52 height 25
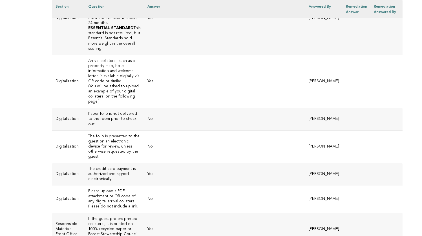
click at [133, 134] on h3 "The folio is presented to the guest on an electronic device for review, unless …" at bounding box center [114, 146] width 52 height 25
drag, startPoint x: 128, startPoint y: 93, endPoint x: 87, endPoint y: 77, distance: 44.5
click at [87, 130] on td "The folio is presented to the guest on an electronic device for review, unless …" at bounding box center [114, 146] width 59 height 32
copy h3 "The folio is presented to the guest on an electronic device for review, unless …"
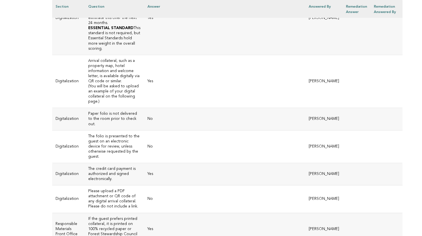
click at [149, 185] on td "No" at bounding box center [224, 198] width 161 height 27
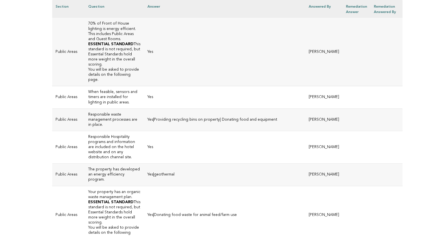
scroll to position [2388, 0]
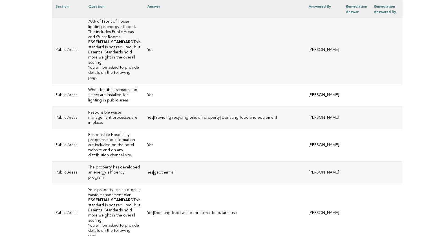
drag, startPoint x: 174, startPoint y: 107, endPoint x: 144, endPoint y: 107, distance: 29.1
click at [144, 161] on td "Yes|geothermal" at bounding box center [224, 172] width 161 height 22
drag, startPoint x: 102, startPoint y: 113, endPoint x: 86, endPoint y: 104, distance: 18.8
click at [86, 161] on td "The property has developed an energy efficiency program." at bounding box center [114, 172] width 59 height 22
copy h3 "The property has developed an energy efficiency program."
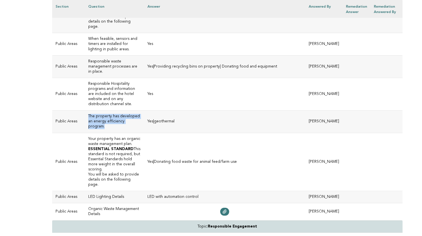
scroll to position [2443, 0]
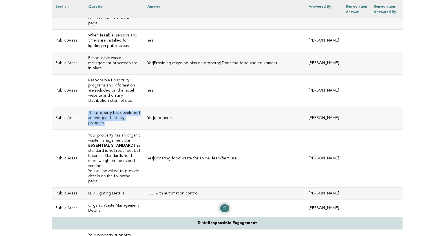
click at [223, 206] on icon at bounding box center [225, 208] width 5 height 5
click at [185, 129] on td "Yes|Donating food waste for animal feed/farm use" at bounding box center [224, 158] width 161 height 58
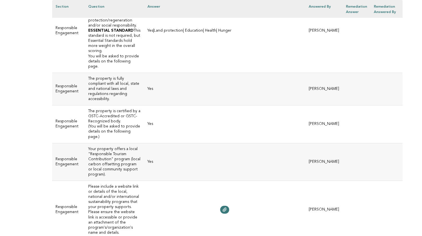
scroll to position [2686, 0]
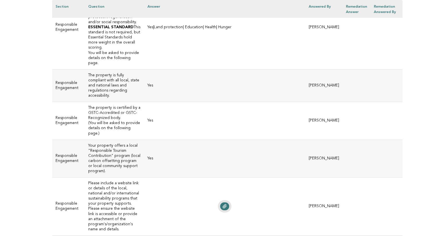
click at [223, 204] on icon at bounding box center [225, 206] width 4 height 4
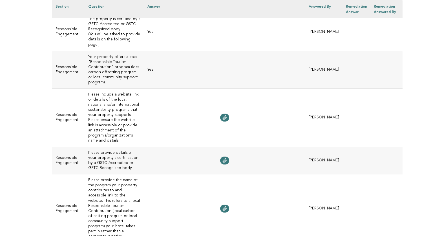
scroll to position [2775, 0]
click at [223, 204] on link at bounding box center [224, 208] width 9 height 8
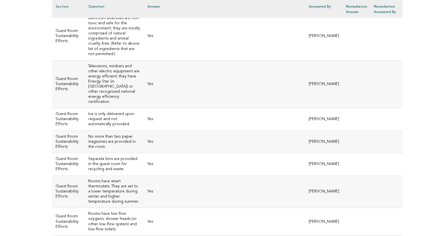
scroll to position [3088, 0]
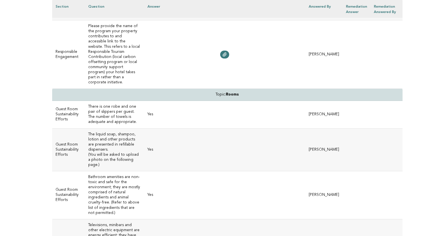
scroll to position [2902, 0]
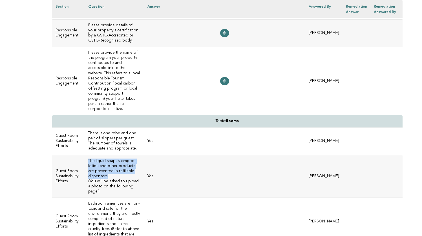
drag, startPoint x: 109, startPoint y: 98, endPoint x: 86, endPoint y: 82, distance: 27.9
click at [86, 155] on td "The liquid soap, shampoo, lotion and other products are presented in refillable…" at bounding box center [114, 176] width 59 height 43
copy h3 "The liquid soap, shampoo, lotion and other products are presented in refillable…"
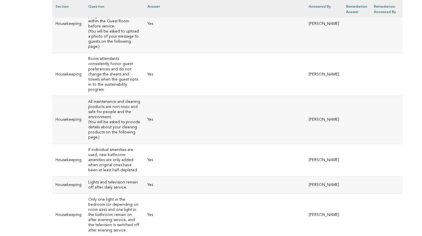
scroll to position [3469, 0]
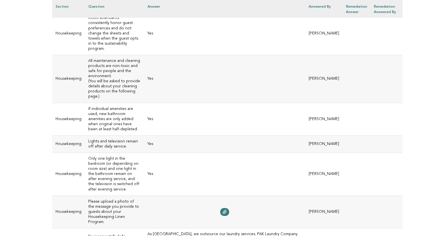
scroll to position [3505, 0]
click at [178, 228] on td "As Raffles Istanbul Hotel, we outsource our laundry services. PAK Laundry Compa…" at bounding box center [224, 239] width 161 height 22
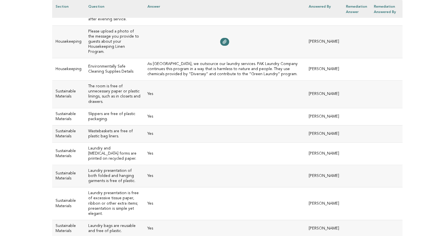
scroll to position [3678, 0]
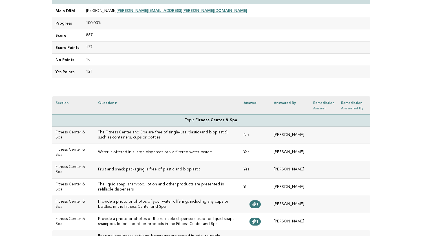
scroll to position [76, 0]
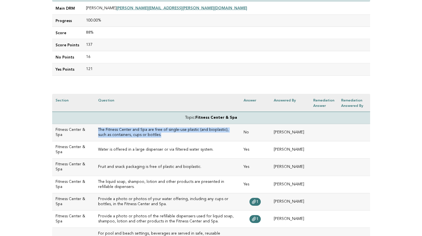
drag, startPoint x: 135, startPoint y: 137, endPoint x: 88, endPoint y: 130, distance: 48.2
click at [95, 130] on td "The Fitness Center and Spa are free of single-use plastic (and bioplastic), suc…" at bounding box center [167, 132] width 145 height 17
copy h3 "The Fitness Center and Spa are free of single-use plastic (and bioplastic), suc…"
click at [166, 150] on h3 "Water is offered in a large dispenser or via filtered water system." at bounding box center [167, 149] width 139 height 5
click at [268, 200] on td "1" at bounding box center [255, 201] width 30 height 17
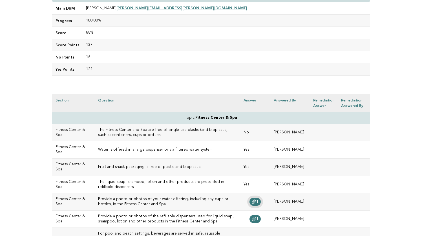
click at [256, 200] on icon at bounding box center [254, 202] width 4 height 4
click at [259, 219] on span "1" at bounding box center [258, 219] width 2 height 4
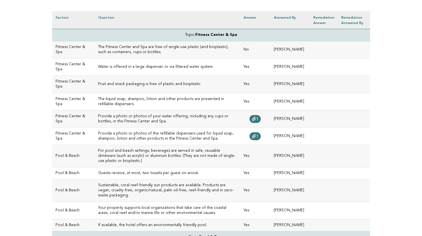
scroll to position [160, 0]
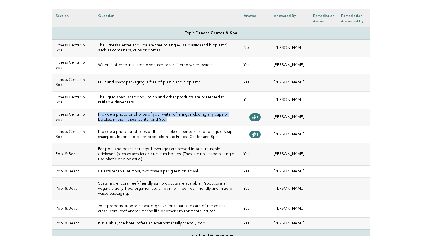
drag, startPoint x: 132, startPoint y: 118, endPoint x: 90, endPoint y: 114, distance: 42.0
click at [98, 114] on h3 "Provide a photo or photos of your water offering, including any cups or bottles…" at bounding box center [167, 117] width 139 height 10
copy h3 "Provide a photo or photos of your water offering, including any cups or bottles…"
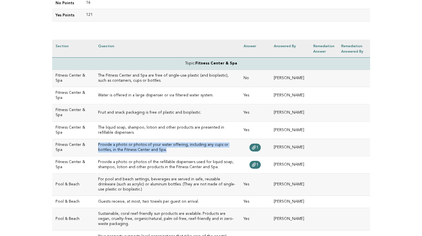
scroll to position [128, 0]
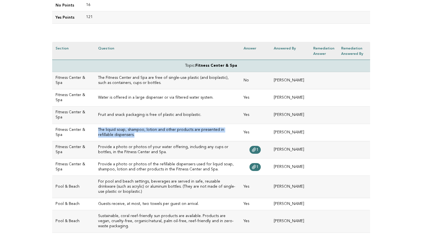
drag, startPoint x: 111, startPoint y: 133, endPoint x: 88, endPoint y: 130, distance: 23.6
click at [95, 130] on td "The liquid soap, shampoo, lotion and other products are presented in refillable…" at bounding box center [167, 132] width 145 height 17
copy h3 "The liquid soap, shampoo, lotion and other products are presented in refillable…"
click at [128, 151] on h3 "Provide a photo or photos of your water offering, including any cups or bottles…" at bounding box center [167, 149] width 139 height 10
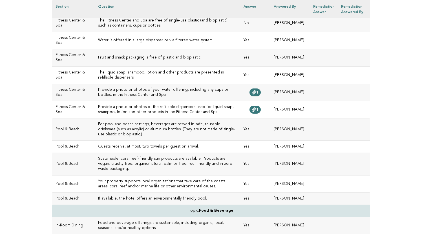
scroll to position [189, 0]
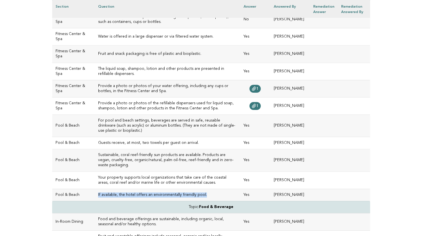
drag, startPoint x: 198, startPoint y: 185, endPoint x: 89, endPoint y: 185, distance: 109.5
click at [95, 189] on td "If available, the hotel offers an environmentally friendly pool." at bounding box center [167, 195] width 145 height 12
copy h3 "If available, the hotel offers an environmentally friendly pool."
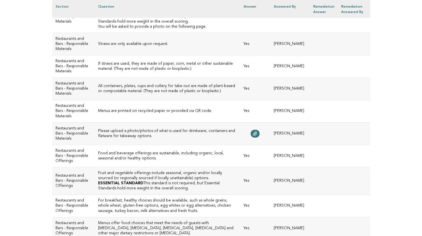
scroll to position [658, 0]
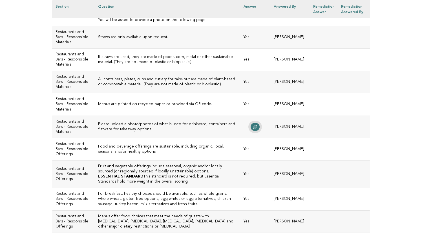
click at [257, 129] on icon at bounding box center [255, 127] width 4 height 4
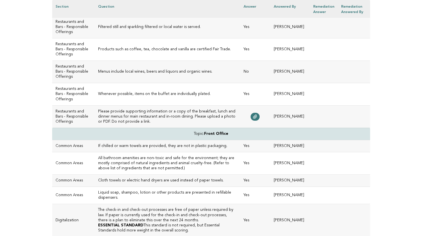
scroll to position [964, 0]
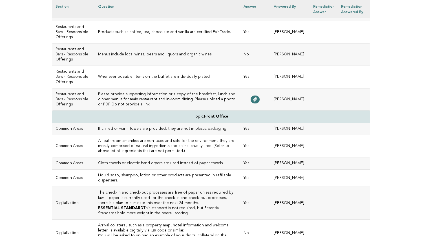
click at [184, 66] on td "Menus include local wines, beers and liquors and organic wines." at bounding box center [167, 54] width 145 height 22
drag, startPoint x: 201, startPoint y: 104, endPoint x: 92, endPoint y: 102, distance: 108.7
click at [95, 66] on td "Menus include local wines, beers and liquors and organic wines." at bounding box center [167, 54] width 145 height 22
copy h3 "Menus include local wines, beers and liquors and organic wines."
click at [185, 107] on h3 "Please provide supporting information or a copy of the breakfast, lunch and din…" at bounding box center [167, 99] width 139 height 15
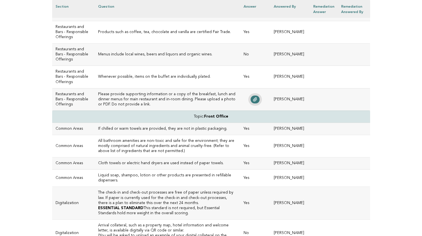
click at [258, 102] on icon at bounding box center [255, 99] width 5 height 5
click at [130, 135] on td "If chilled or warm towels are provided, they are not in plastic packaging." at bounding box center [167, 128] width 145 height 12
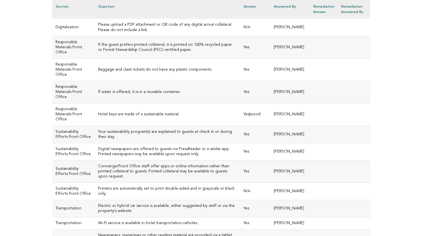
scroll to position [1234, 0]
click at [131, 18] on td "The credit card payment is authorized and signed electronically." at bounding box center [167, 12] width 145 height 12
click at [148, 32] on h3 "Please upload a PDF attachment or QR code of any digital arrival collateral. Pl…" at bounding box center [167, 27] width 139 height 10
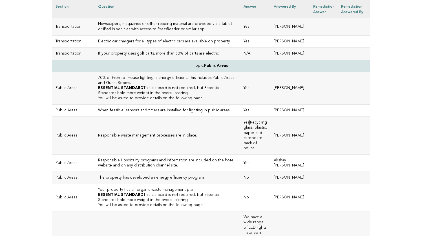
scroll to position [1448, 0]
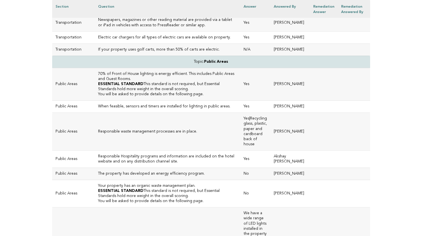
drag, startPoint x: 232, startPoint y: 65, endPoint x: 86, endPoint y: 65, distance: 145.6
copy h3 "Printers are automatically set to print double-sided and in grayscale or black …"
click at [96, 31] on td "Newspapers, magazines or other reading material are provided via a tablet or iP…" at bounding box center [167, 22] width 145 height 17
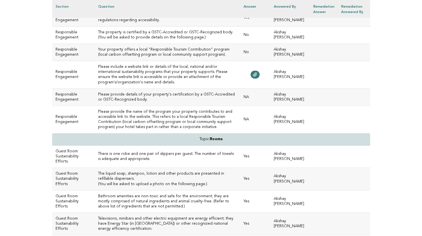
scroll to position [1775, 0]
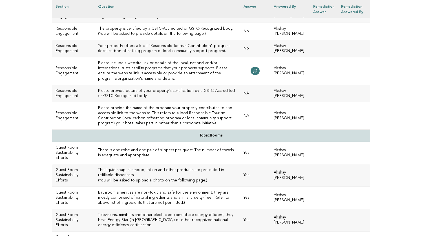
click at [199, 36] on p "(You will be asked to provide details on the following page.)" at bounding box center [167, 33] width 139 height 5
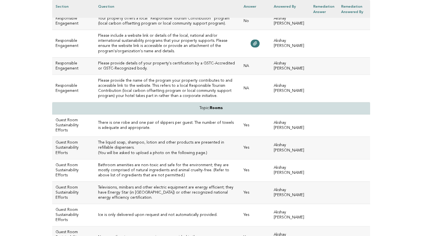
scroll to position [1803, 0]
click at [257, 45] on icon at bounding box center [255, 43] width 4 height 4
click at [205, 57] on td "Please include a website link or details of the local, national and/or internat…" at bounding box center [167, 43] width 145 height 27
click at [204, 53] on h3 "Please include a website link or details of the local, national and/or internat…" at bounding box center [167, 43] width 139 height 20
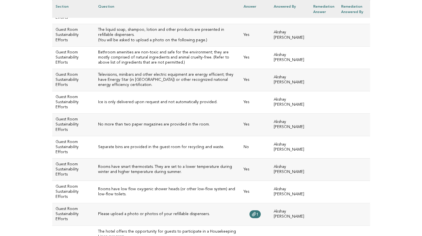
scroll to position [1916, 0]
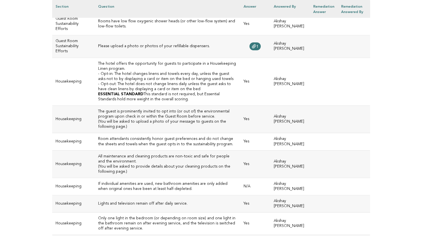
scroll to position [2084, 0]
click at [257, 48] on icon at bounding box center [254, 45] width 5 height 5
drag, startPoint x: 69, startPoint y: 169, endPoint x: 70, endPoint y: 165, distance: 4.2
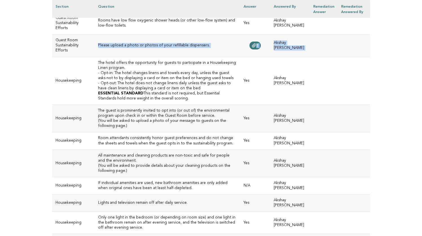
click at [69, 57] on td "Guest Room Sustainability Efforts" at bounding box center [73, 45] width 43 height 22
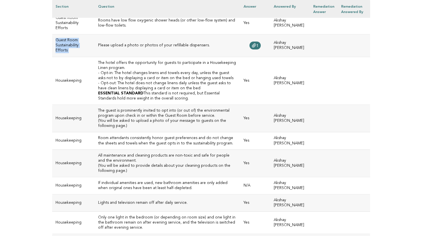
drag, startPoint x: 69, startPoint y: 161, endPoint x: 52, endPoint y: 150, distance: 20.2
click at [52, 57] on td "Guest Room Sustainability Efforts" at bounding box center [73, 45] width 43 height 22
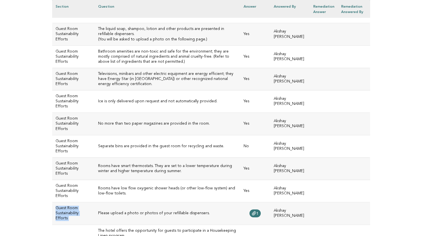
scroll to position [1924, 0]
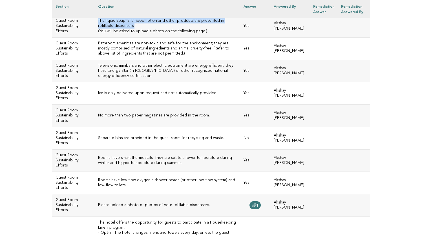
drag, startPoint x: 111, startPoint y: 138, endPoint x: 87, endPoint y: 133, distance: 24.5
click at [95, 37] on td "The liquid soap, shampoo, lotion and other products are presented in refillable…" at bounding box center [167, 26] width 145 height 22
copy h3 "The liquid soap, shampoo, lotion and other products are presented in refillable…"
click at [202, 60] on td "Bathroom amenities are non-toxic and safe for the environment; they are mostly …" at bounding box center [167, 48] width 145 height 22
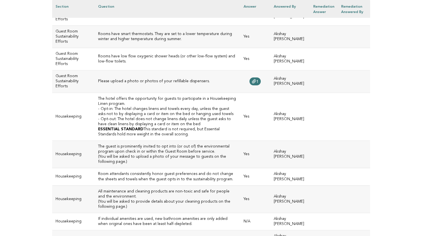
scroll to position [2051, 0]
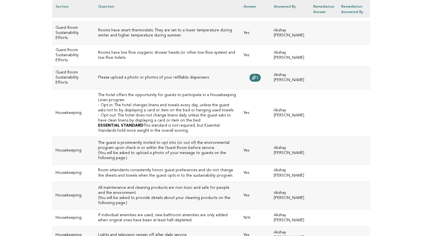
click at [145, 22] on td "Separate bins are provided in the guest room for recycling and waste." at bounding box center [167, 10] width 145 height 22
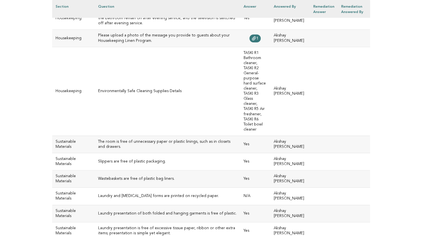
scroll to position [2291, 0]
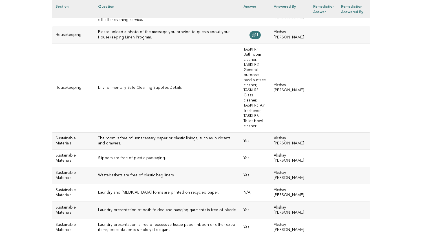
click at [257, 37] on icon at bounding box center [254, 35] width 5 height 5
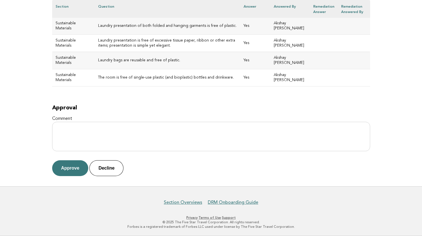
scroll to position [2483, 0]
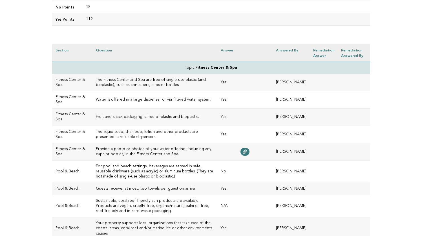
scroll to position [128, 0]
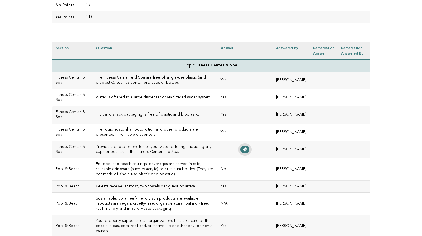
click at [247, 149] on icon at bounding box center [246, 149] width 4 height 4
click at [173, 143] on td "Provide a photo or photos of your water offering, including any cups or bottles…" at bounding box center [155, 149] width 125 height 17
drag, startPoint x: 196, startPoint y: 97, endPoint x: 86, endPoint y: 97, distance: 110.9
click at [93, 97] on td "Water is offered in a large dispenser or via filtered water system." at bounding box center [155, 97] width 125 height 17
copy h3 "Water is offered in a large dispenser or via filtered water system"
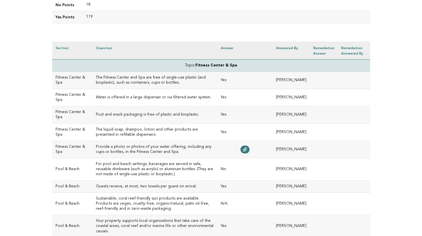
click at [155, 141] on td "Provide a photo or photos of your water offering, including any cups or bottles…" at bounding box center [155, 149] width 125 height 17
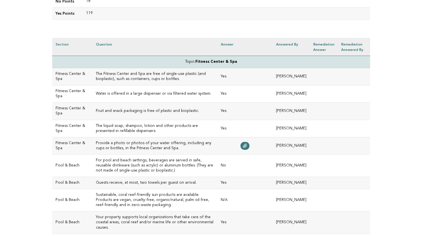
scroll to position [137, 0]
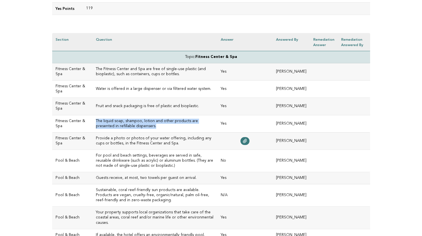
drag, startPoint x: 126, startPoint y: 126, endPoint x: 88, endPoint y: 120, distance: 38.4
click at [96, 120] on h3 "The liquid soap, shampoo, lotion and other products are presented in refillable…" at bounding box center [155, 124] width 119 height 10
copy h3 "The liquid soap, shampoo, lotion and other products are presented in refillable…"
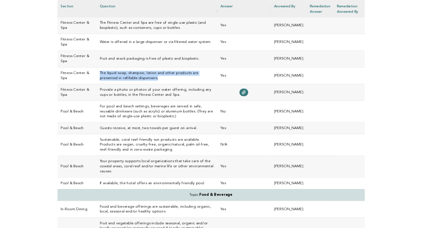
scroll to position [189, 0]
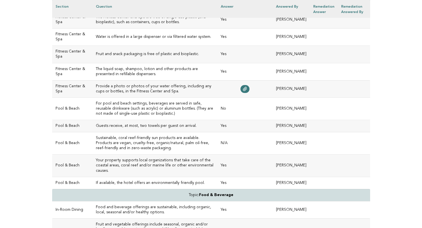
click at [134, 96] on td "Provide a photo or photos of your water offering, including any cups or bottles…" at bounding box center [155, 88] width 125 height 17
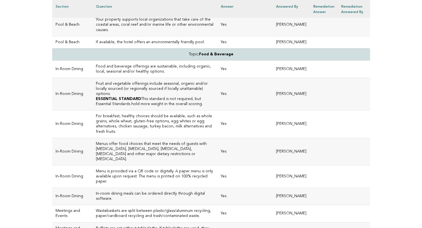
scroll to position [330, 0]
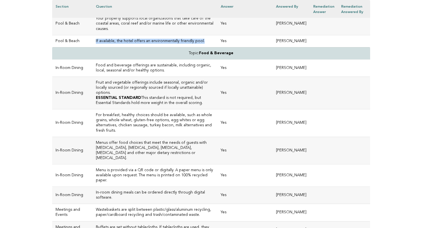
drag, startPoint x: 195, startPoint y: 41, endPoint x: 87, endPoint y: 42, distance: 108.4
click at [93, 42] on td "If available, the hotel offers an environmentally friendly pool." at bounding box center [155, 41] width 125 height 12
copy h3 "If available, the hotel offers an environmentally friendly pool."
click at [182, 122] on h3 "For breakfast, healthy choices should be available, such as whole grains, whole…" at bounding box center [155, 123] width 119 height 20
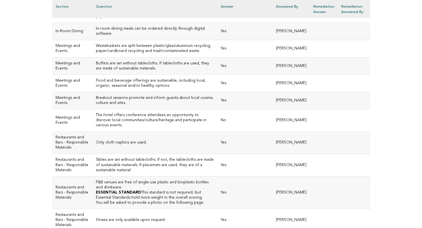
scroll to position [497, 0]
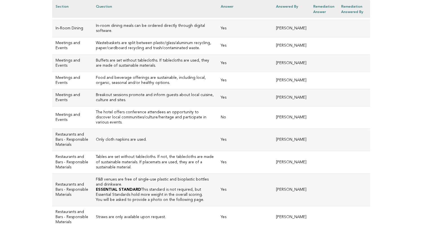
click at [134, 110] on h3 "The hotel offers conference attendees an opportunity to discover local communit…" at bounding box center [155, 117] width 119 height 15
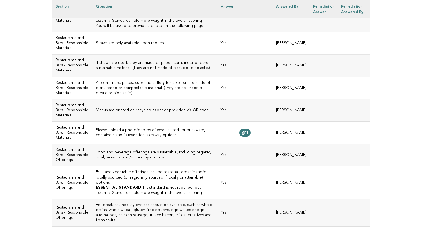
scroll to position [681, 0]
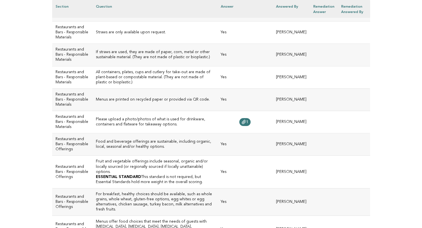
click at [134, 127] on h3 "Please upload a photo/photos of what is used for drinkware, containers and flat…" at bounding box center [155, 122] width 119 height 10
click at [246, 124] on icon at bounding box center [244, 122] width 5 height 5
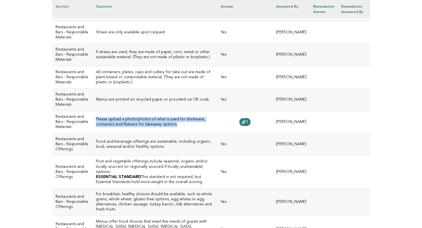
drag, startPoint x: 143, startPoint y: 136, endPoint x: 87, endPoint y: 130, distance: 55.6
click at [96, 127] on h3 "Please upload a photo/photos of what is used for drinkware, containers and flat…" at bounding box center [155, 122] width 119 height 10
copy h3 "Please upload a photo/photos of what is used for drinkware, containers and flat…"
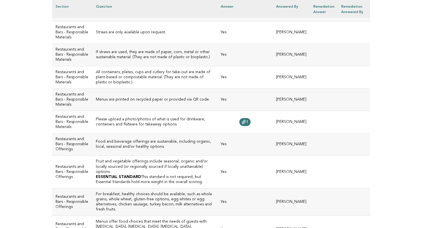
click at [135, 149] on h3 "Food and beverage offerings are sustainable, including organic, local, seasonal…" at bounding box center [155, 144] width 119 height 10
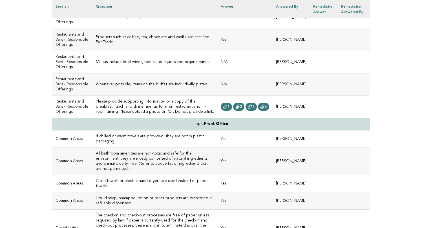
scroll to position [1000, 0]
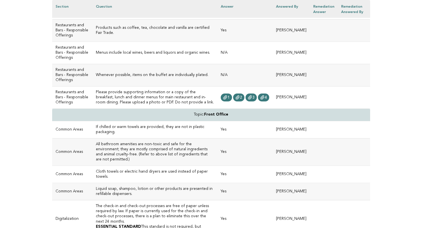
click at [136, 55] on h3 "Menus include local wines, beers and liquors and organic wines." at bounding box center [155, 52] width 119 height 5
click at [160, 78] on h3 "Whenever possible, items on the buffet are individually plated." at bounding box center [155, 75] width 119 height 5
click at [227, 99] on icon at bounding box center [226, 97] width 4 height 4
click at [240, 99] on icon at bounding box center [238, 97] width 4 height 4
click at [255, 99] on span "3" at bounding box center [254, 97] width 2 height 4
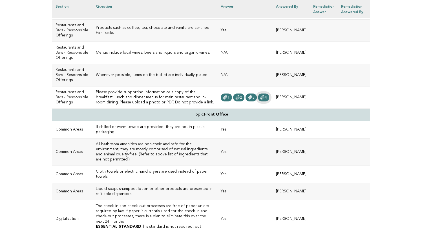
click at [267, 99] on span "4" at bounding box center [266, 97] width 2 height 4
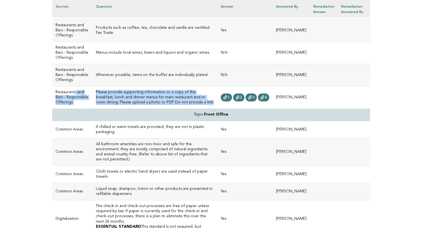
drag, startPoint x: 139, startPoint y: 148, endPoint x: 84, endPoint y: 137, distance: 56.5
click at [84, 109] on tr "Restaurants and Bars - Responsible Offerings Please provide supporting informat…" at bounding box center [211, 97] width 318 height 22
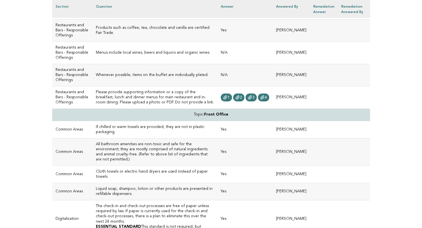
click at [147, 105] on h3 "Please provide supporting information or a copy of the breakfast, lunch and din…" at bounding box center [155, 97] width 119 height 15
click at [135, 105] on h3 "Please provide supporting information or a copy of the breakfast, lunch and din…" at bounding box center [155, 97] width 119 height 15
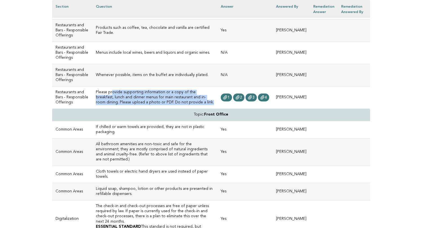
drag, startPoint x: 141, startPoint y: 146, endPoint x: 103, endPoint y: 137, distance: 39.6
click at [103, 105] on h3 "Please provide supporting information or a copy of the breakfast, lunch and din…" at bounding box center [155, 97] width 119 height 15
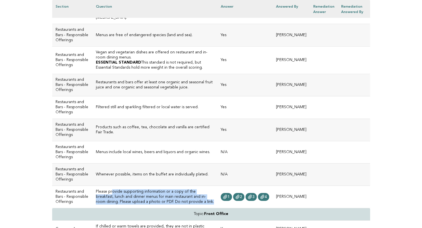
scroll to position [900, 0]
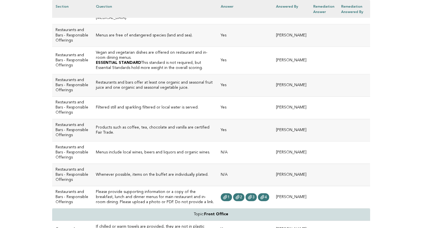
click at [169, 90] on h3 "Restaurants and bars offer at least one organic and seasonal fruit juice and on…" at bounding box center [155, 85] width 119 height 10
drag, startPoint x: 102, startPoint y: 74, endPoint x: 89, endPoint y: 71, distance: 14.0
click at [96, 60] on h3 "Vegan and vegetarian dishes are offered on restaurant and in-room dining menus." at bounding box center [155, 55] width 119 height 10
copy h3 "Vegan and vegetarian dishes are offered on restaurant and in-room dining menus."
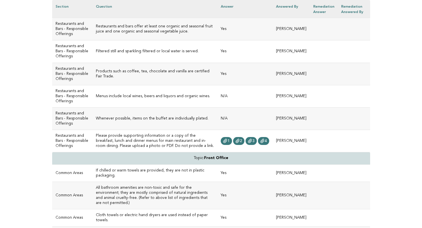
scroll to position [957, 0]
click at [167, 129] on td "Whenever possible, items on the buffet are individually plated." at bounding box center [155, 118] width 125 height 22
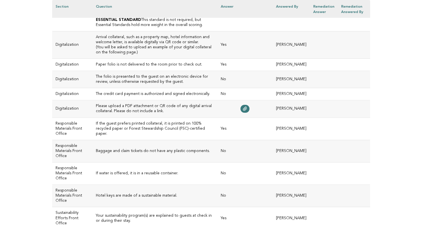
scroll to position [1211, 0]
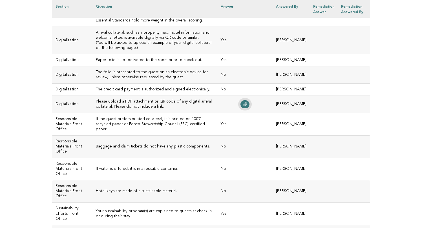
click at [247, 106] on icon at bounding box center [246, 104] width 4 height 4
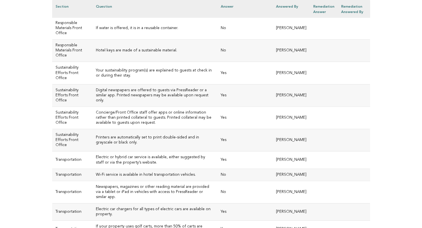
scroll to position [1357, 0]
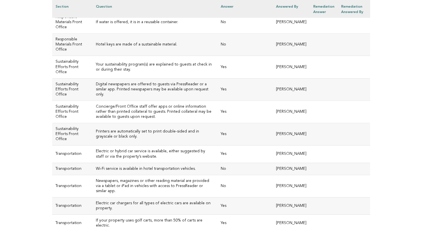
click at [125, 11] on td "Baggage and claim tickets do not have any plastic components." at bounding box center [155, 0] width 125 height 22
click at [167, 25] on h3 "If water is offered, it is in a reusable container." at bounding box center [155, 22] width 119 height 5
click at [154, 47] on h3 "Hotel keys are made of a sustainable material." at bounding box center [155, 44] width 119 height 5
drag, startPoint x: 168, startPoint y: 90, endPoint x: 86, endPoint y: 90, distance: 82.1
click at [93, 56] on td "Hotel keys are made of a sustainable material." at bounding box center [155, 45] width 125 height 22
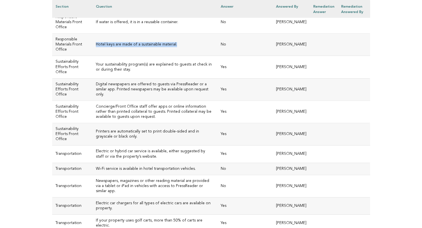
copy h3 "Hotel keys are made of a sustainable material."
click at [145, 97] on h3 "Digital newspapers are offered to guests via PressReader or a similar app. Prin…" at bounding box center [155, 89] width 119 height 15
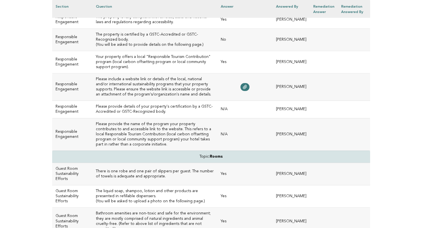
scroll to position [1865, 0]
click at [247, 89] on icon at bounding box center [246, 87] width 4 height 4
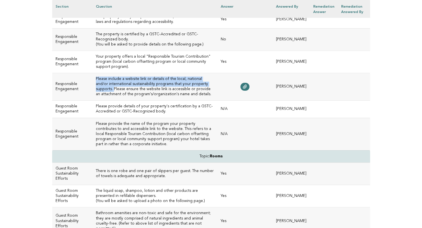
drag, startPoint x: 199, startPoint y: 119, endPoint x: 86, endPoint y: 113, distance: 113.9
click at [93, 100] on td "Please include a website link or details of the local, national and/or internat…" at bounding box center [155, 86] width 125 height 27
copy h3 "Please include a website link or details of the local, national and/or internat…"
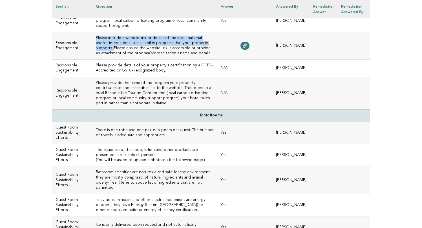
scroll to position [1909, 0]
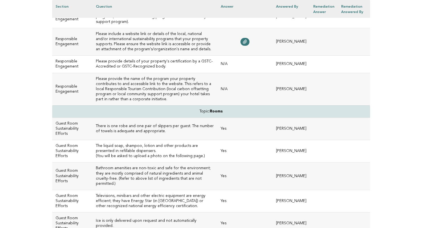
click at [135, 69] on h3 "Please provide details of your property's certification by a GSTC-Accredited or…" at bounding box center [155, 64] width 119 height 10
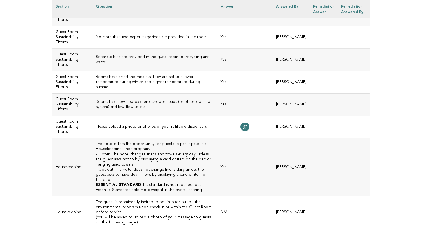
scroll to position [2120, 0]
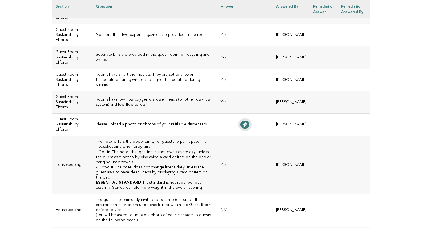
click at [250, 128] on link at bounding box center [245, 125] width 9 height 8
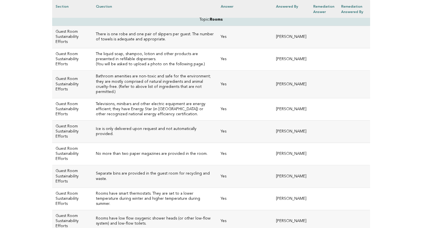
scroll to position [1996, 0]
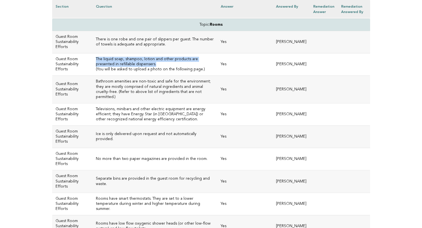
drag, startPoint x: 129, startPoint y: 94, endPoint x: 86, endPoint y: 87, distance: 43.1
click at [93, 76] on td "The liquid soap, shampoo, lotion and other products are presented in refillable…" at bounding box center [155, 64] width 125 height 22
copy h3 "The liquid soap, shampoo, lotion and other products are presented in refillable…"
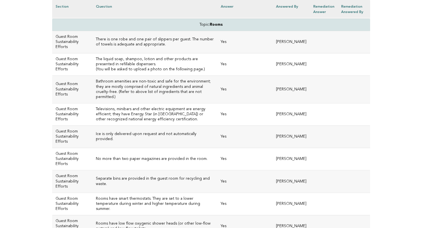
click at [148, 103] on td "Bathroom amenities are non-toxic and safe for the environment; they are mostly …" at bounding box center [155, 89] width 125 height 27
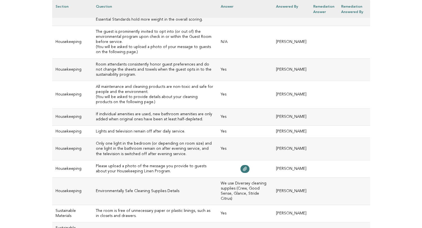
scroll to position [2293, 0]
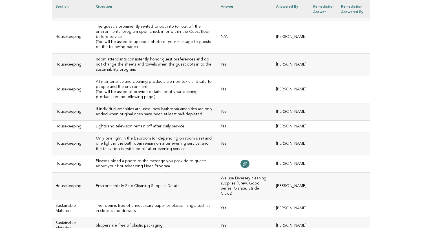
click at [139, 50] on p "(You will be asked to upload a photo of your message to guests on the following…" at bounding box center [155, 45] width 119 height 10
click at [115, 50] on p "(You will be asked to upload a photo of your message to guests on the following…" at bounding box center [155, 45] width 119 height 10
click at [248, 166] on icon at bounding box center [245, 163] width 5 height 5
click at [124, 50] on p "(You will be asked to upload a photo of your message to guests on the following…" at bounding box center [155, 45] width 119 height 10
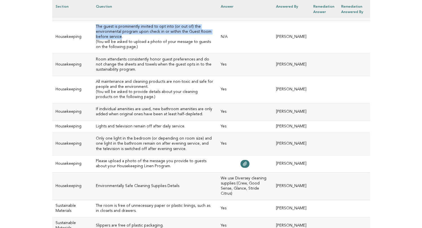
drag, startPoint x: 198, startPoint y: 45, endPoint x: 88, endPoint y: 41, distance: 109.9
click at [96, 40] on h3 "The guest is prominently invited to opt into (or out of) the environmental prog…" at bounding box center [155, 31] width 119 height 15
copy h3 "The guest is prominently invited to opt into (or out of) the environmental prog…"
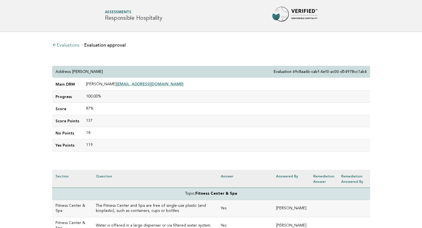
scroll to position [0, 0]
click at [128, 95] on td "100.00%" at bounding box center [227, 97] width 288 height 12
click at [102, 68] on div "Address Montgomerie Evaluation 69c8aa6b-cabf-4ef0-ac00-d54978cc1ab4" at bounding box center [211, 72] width 318 height 12
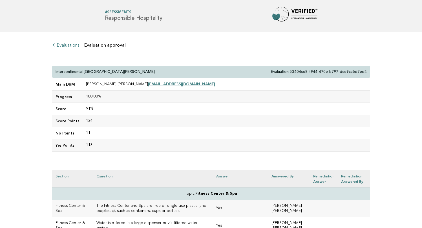
click at [94, 122] on td "124" at bounding box center [227, 121] width 288 height 12
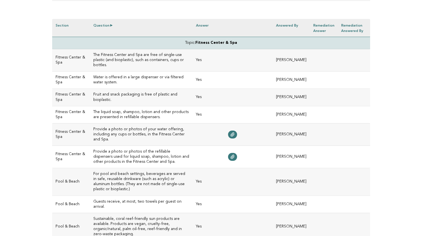
scroll to position [157, 0]
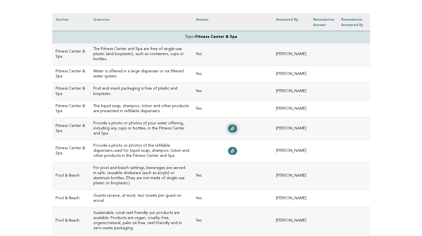
click at [235, 126] on icon at bounding box center [233, 128] width 5 height 5
click at [235, 148] on icon at bounding box center [233, 150] width 5 height 5
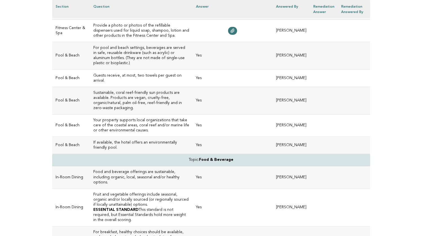
scroll to position [290, 0]
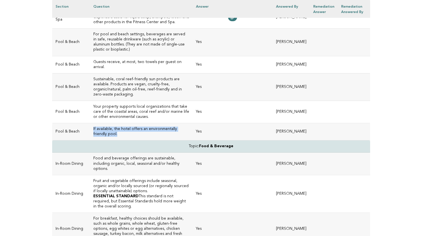
drag, startPoint x: 191, startPoint y: 100, endPoint x: 91, endPoint y: 99, distance: 100.2
click at [90, 123] on td "If available, the hotel offers an environmentally friendly pool." at bounding box center [141, 131] width 103 height 17
copy h3 "If available, the hotel offers an environmentally friendly pool."
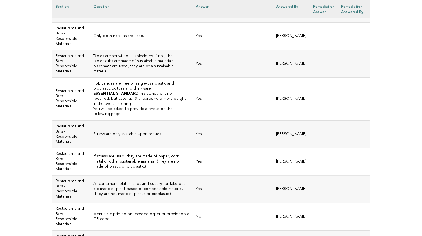
scroll to position [698, 0]
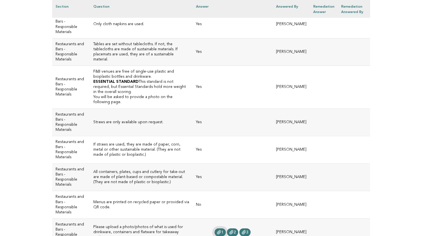
click at [222, 230] on icon at bounding box center [219, 232] width 5 height 5
click at [236, 230] on span "2" at bounding box center [235, 232] width 2 height 4
click at [246, 230] on icon at bounding box center [244, 232] width 5 height 5
click at [193, 218] on td "Please upload a photo/photos of what is used for drinkware, containers and flat…" at bounding box center [141, 231] width 103 height 27
drag, startPoint x: 166, startPoint y: 160, endPoint x: 87, endPoint y: 154, distance: 79.2
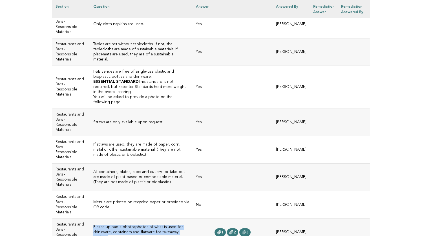
click at [90, 218] on td "Please upload a photo/photos of what is used for drinkware, containers and flat…" at bounding box center [141, 231] width 103 height 27
copy h3 "Please upload a photo/photos of what is used for drinkware, containers and flat…"
click at [174, 224] on h3 "Please upload a photo/photos of what is used for drinkware, containers and flat…" at bounding box center [141, 231] width 96 height 15
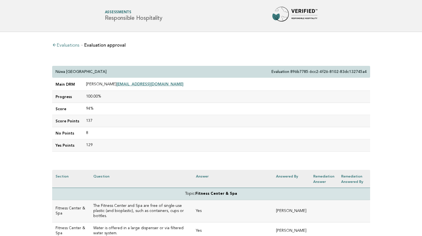
scroll to position [0, 0]
drag, startPoint x: 84, startPoint y: 71, endPoint x: 51, endPoint y: 71, distance: 32.2
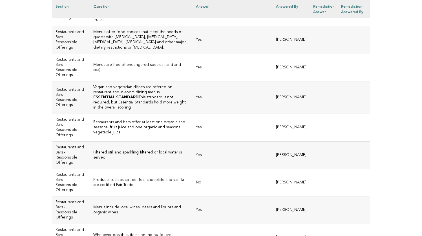
scroll to position [1044, 0]
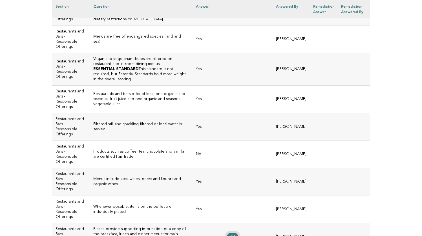
click at [236, 235] on span "1" at bounding box center [235, 237] width 2 height 4
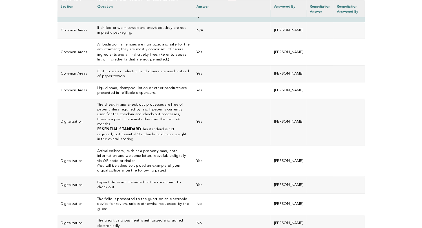
scroll to position [1295, 0]
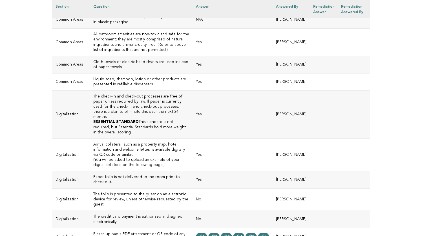
click at [178, 192] on h3 "The folio is presented to the guest on an electronic device for review, unless …" at bounding box center [141, 199] width 96 height 15
click at [203, 234] on icon at bounding box center [200, 236] width 5 height 5
click at [216, 233] on link "2" at bounding box center [214, 237] width 11 height 8
click at [230, 235] on span "3" at bounding box center [229, 237] width 2 height 4
click at [245, 233] on link "4" at bounding box center [238, 237] width 11 height 8
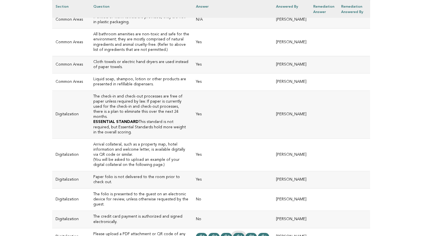
click at [242, 235] on span "4" at bounding box center [241, 237] width 2 height 4
click at [253, 234] on icon at bounding box center [250, 236] width 5 height 5
click at [205, 235] on span "1" at bounding box center [204, 237] width 2 height 4
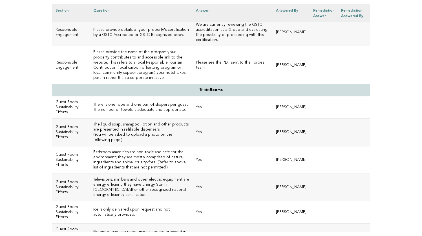
scroll to position [2211, 0]
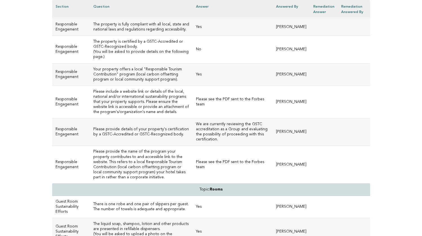
scroll to position [2094, 0]
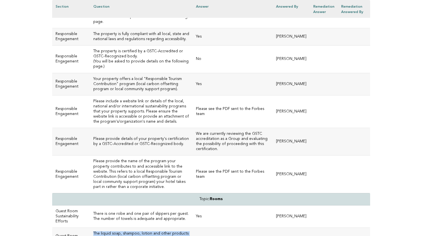
drag, startPoint x: 146, startPoint y: 68, endPoint x: 87, endPoint y: 64, distance: 58.9
click at [93, 231] on h3 "The liquid soap, shampoo, lotion and other products are presented in refillable…" at bounding box center [141, 236] width 96 height 10
copy h3 "The liquid soap, shampoo, lotion and other products are presented in refillable…"
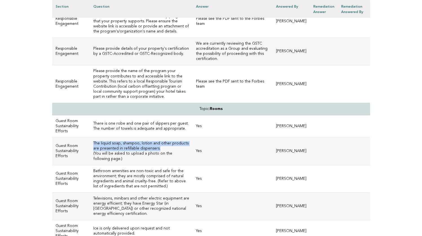
scroll to position [2186, 0]
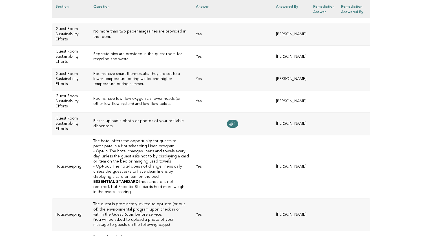
scroll to position [2416, 0]
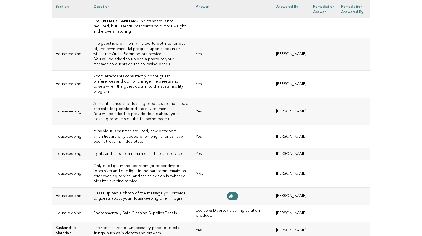
scroll to position [2565, 0]
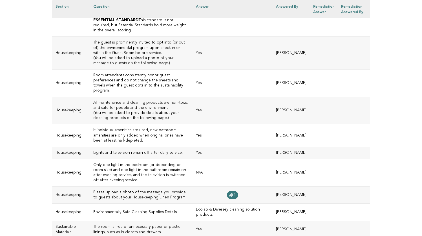
drag, startPoint x: 186, startPoint y: 121, endPoint x: 86, endPoint y: 113, distance: 100.5
copy h3 "Laundry presentation is free of excessive tissue paper, ribbon or other extra i…"
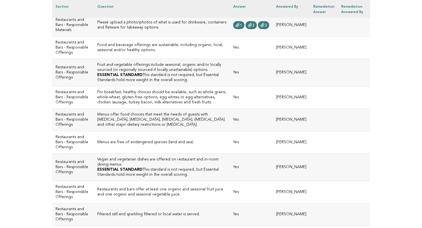
scroll to position [741, 0]
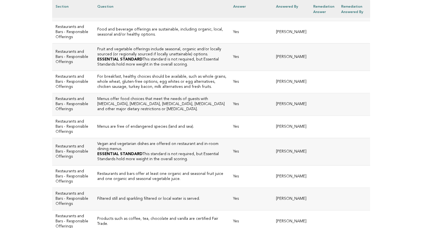
click at [240, 12] on span "1" at bounding box center [241, 10] width 2 height 4
click at [246, 14] on link "2" at bounding box center [251, 10] width 11 height 8
click at [258, 14] on link "3" at bounding box center [263, 10] width 11 height 8
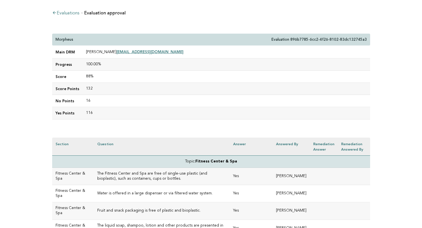
scroll to position [46, 0]
